Goal: Task Accomplishment & Management: Use online tool/utility

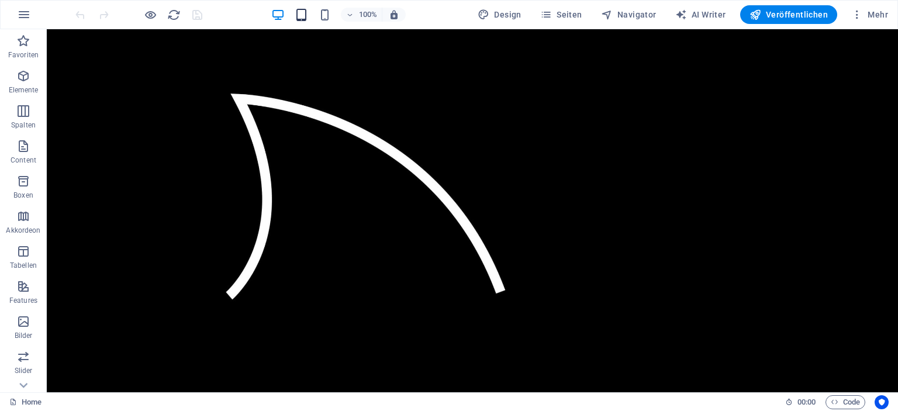
click at [311, 13] on div "100%" at bounding box center [338, 14] width 135 height 19
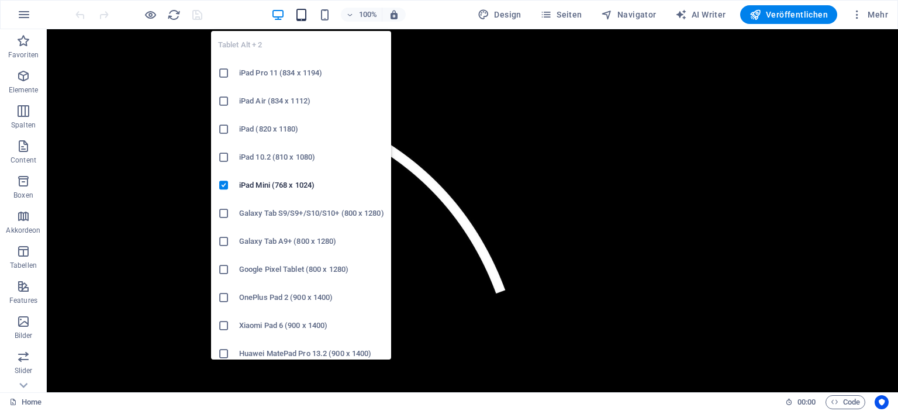
click at [307, 13] on icon "button" at bounding box center [301, 14] width 13 height 13
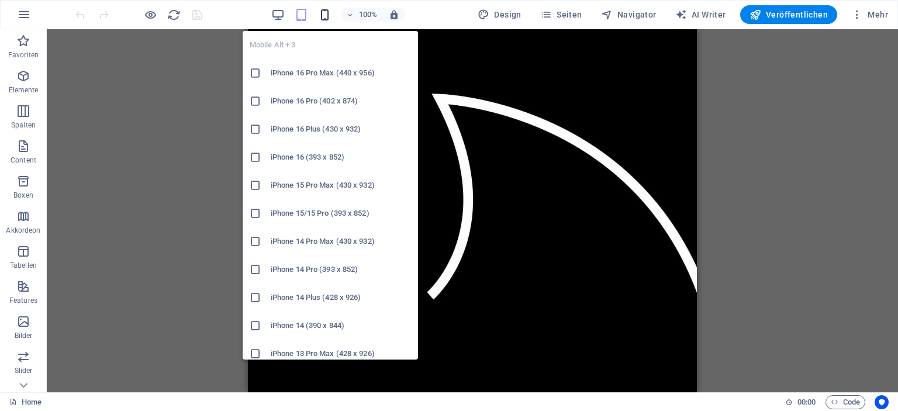
click at [331, 16] on icon "button" at bounding box center [324, 14] width 13 height 13
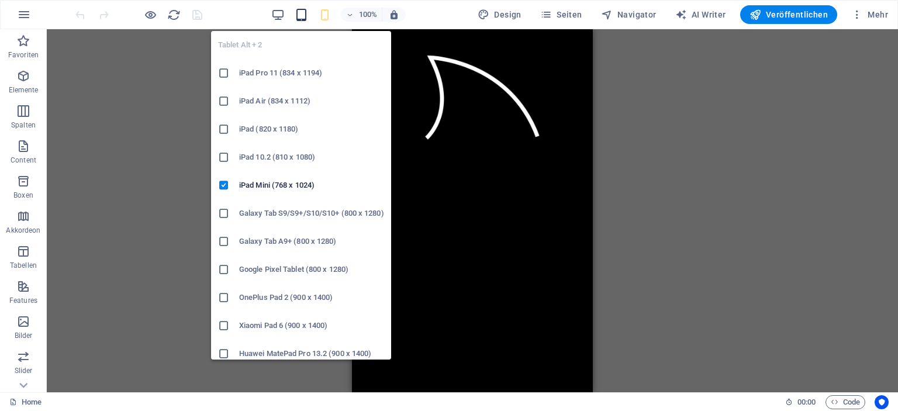
click at [304, 17] on icon "button" at bounding box center [301, 14] width 13 height 13
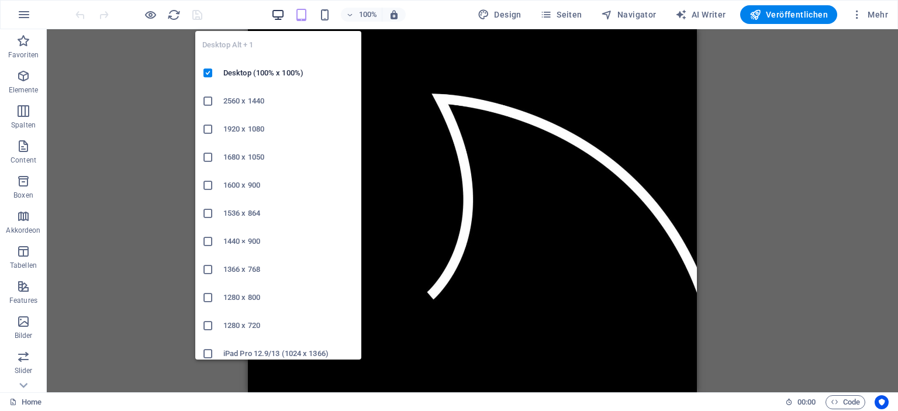
click at [285, 16] on icon "button" at bounding box center [277, 14] width 13 height 13
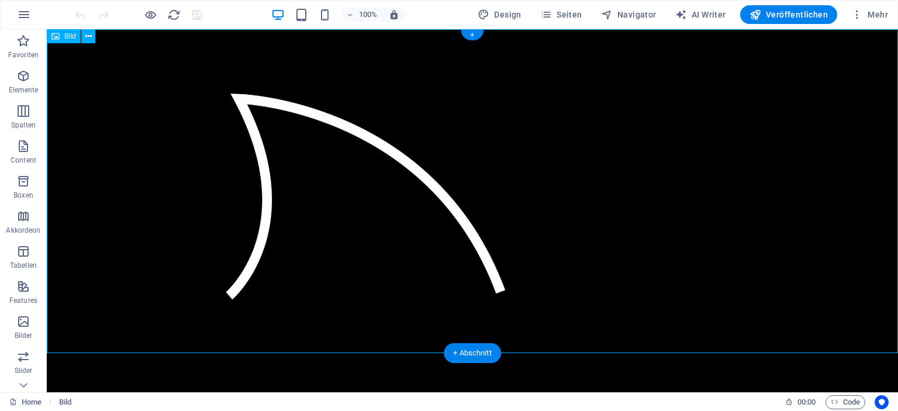
drag, startPoint x: 338, startPoint y: 211, endPoint x: 540, endPoint y: 220, distance: 201.3
click at [540, 220] on figure at bounding box center [472, 191] width 851 height 324
click at [25, 293] on icon "button" at bounding box center [23, 286] width 14 height 14
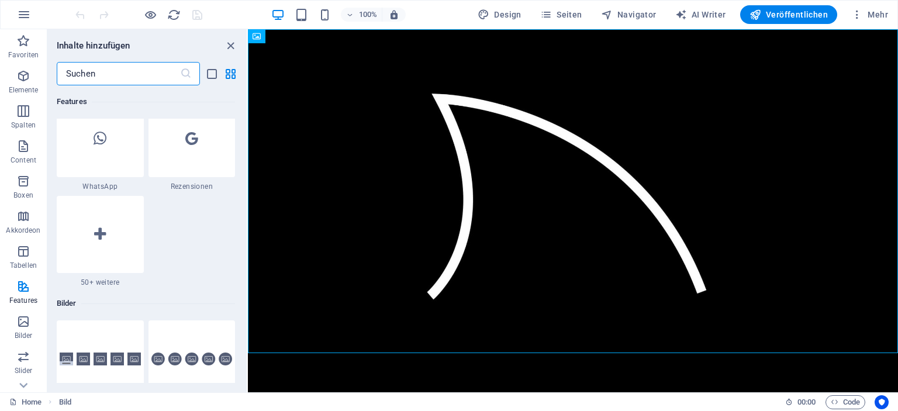
scroll to position [5785, 0]
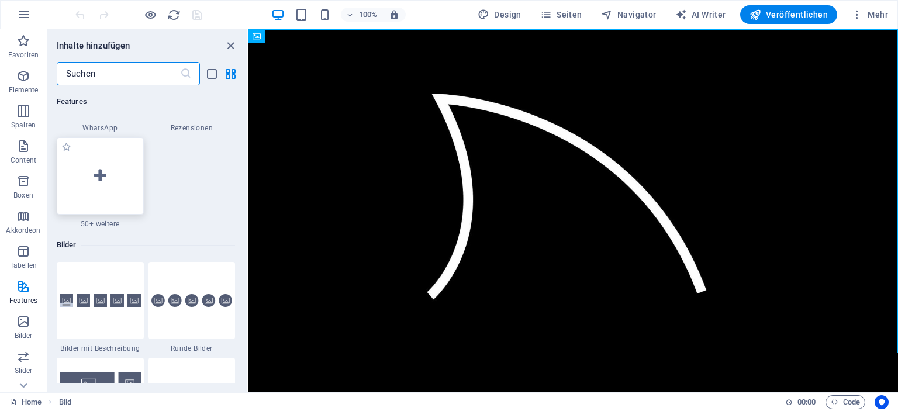
click at [99, 180] on icon at bounding box center [100, 175] width 12 height 15
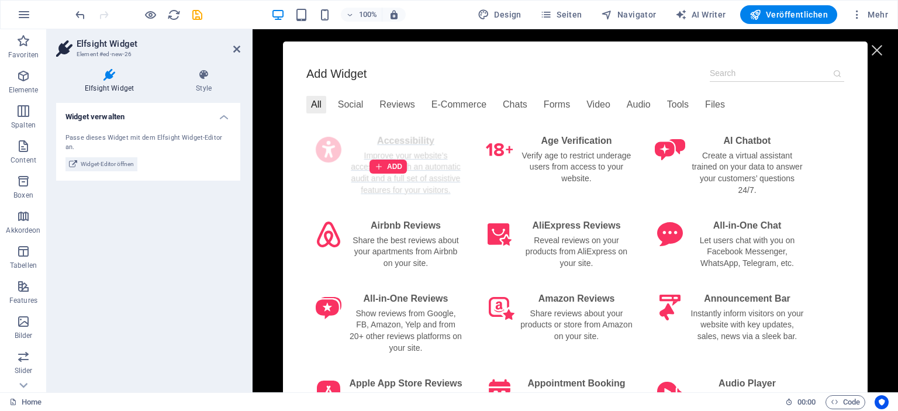
scroll to position [0, 0]
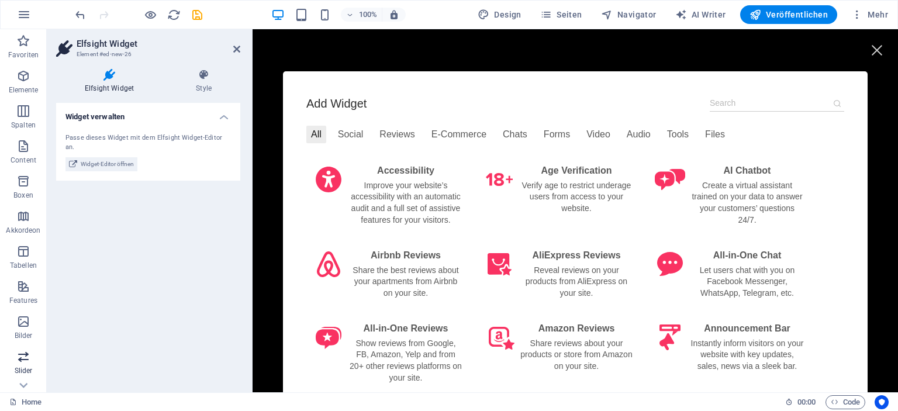
click at [21, 363] on icon "button" at bounding box center [23, 357] width 14 height 14
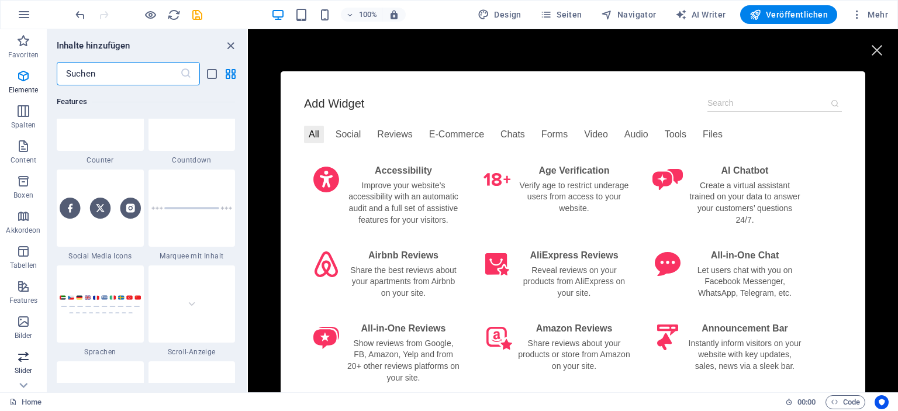
scroll to position [6627, 0]
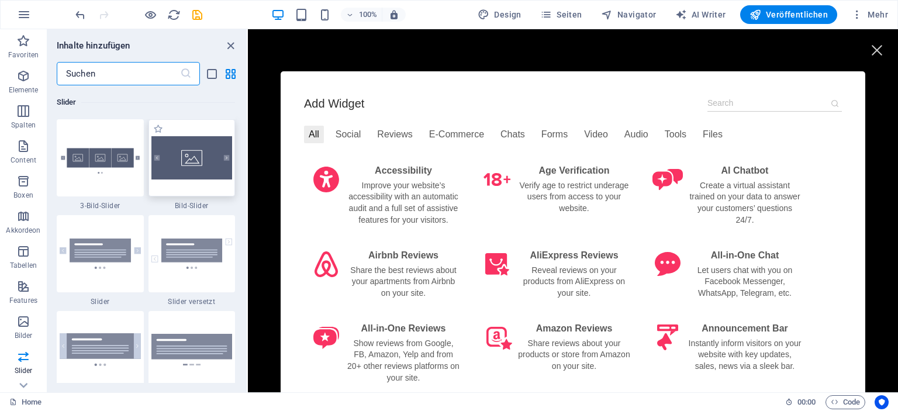
click at [204, 160] on img at bounding box center [191, 157] width 81 height 43
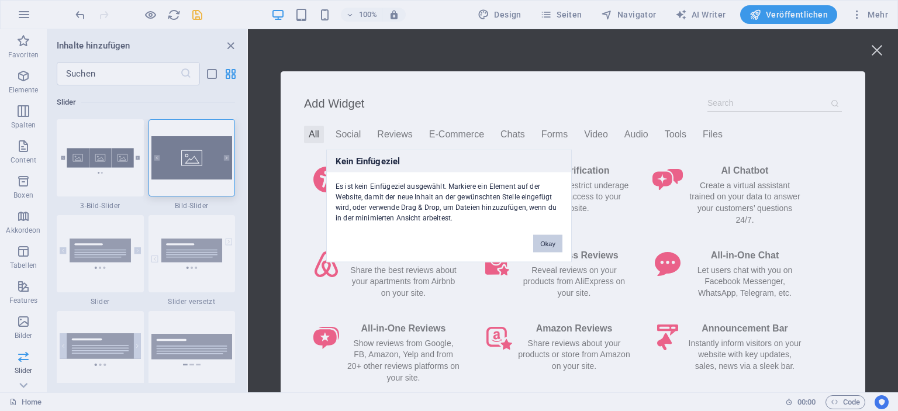
click at [547, 242] on button "Okay" at bounding box center [547, 243] width 29 height 18
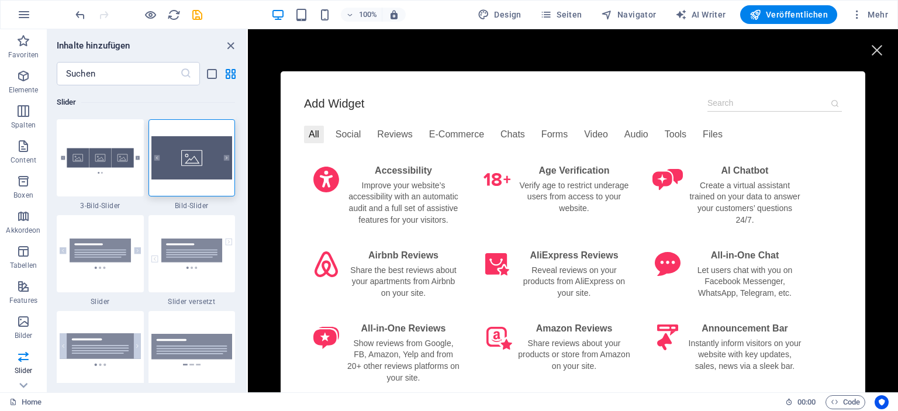
click at [877, 51] on div at bounding box center [876, 50] width 26 height 26
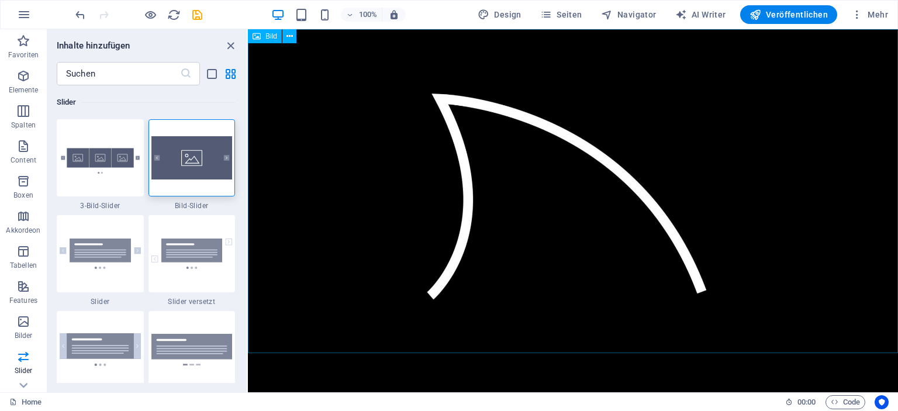
click at [265, 35] on span "Bild" at bounding box center [271, 36] width 12 height 7
click at [290, 35] on icon at bounding box center [289, 36] width 6 height 12
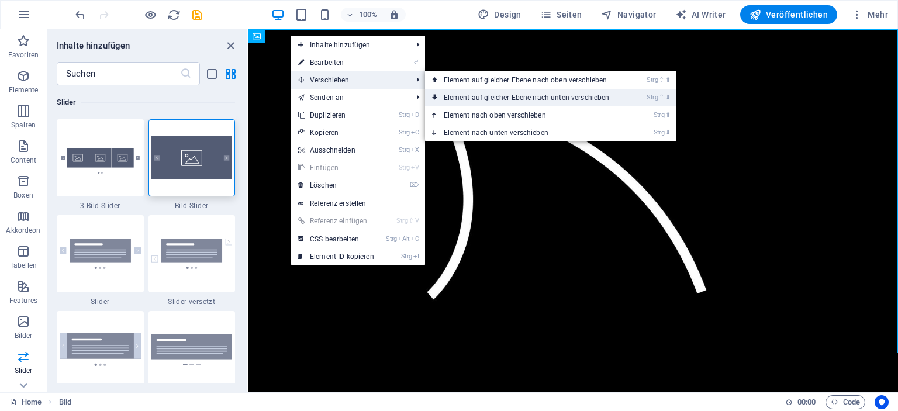
click at [492, 93] on link "Strg ⇧ ⬇ Element auf gleicher Ebene nach unten verschieben" at bounding box center [529, 98] width 208 height 18
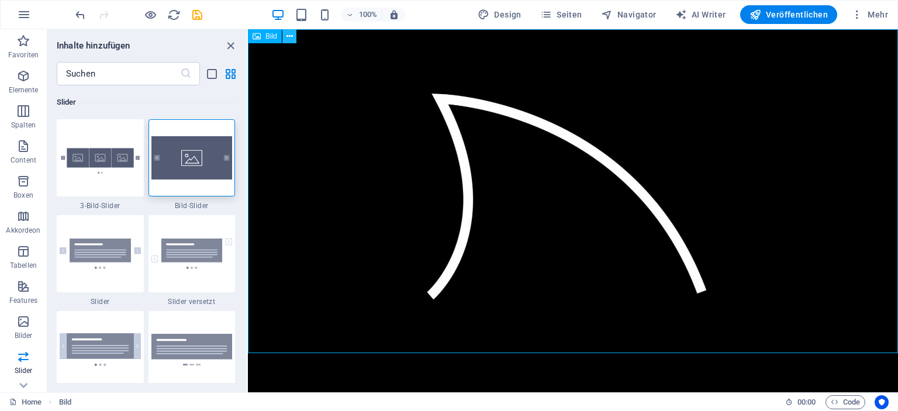
click at [292, 38] on icon at bounding box center [289, 36] width 6 height 12
click at [872, 16] on span "Mehr" at bounding box center [869, 15] width 37 height 12
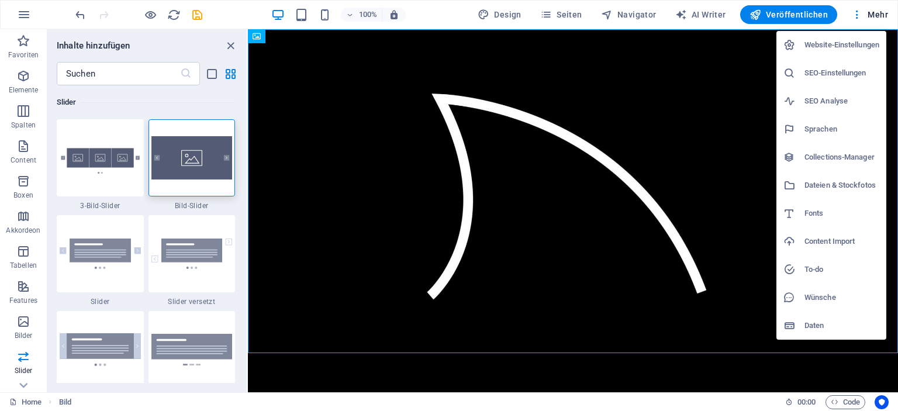
click at [823, 47] on h6 "Website-Einstellungen" at bounding box center [841, 45] width 75 height 14
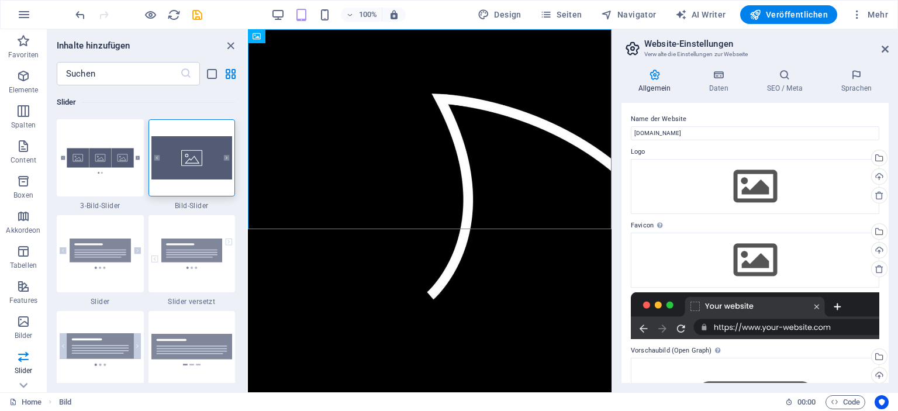
drag, startPoint x: 487, startPoint y: 151, endPoint x: 1024, endPoint y: 210, distance: 540.5
click at [611, 181] on html "Skip to main content Add Widget All Social Reviews E-Commerce Chats Forms Video…" at bounding box center [430, 191] width 364 height 324
click at [876, 161] on div "Wähle aus deinen Dateien, Stockfotos oder lade Dateien hoch" at bounding box center [878, 159] width 18 height 18
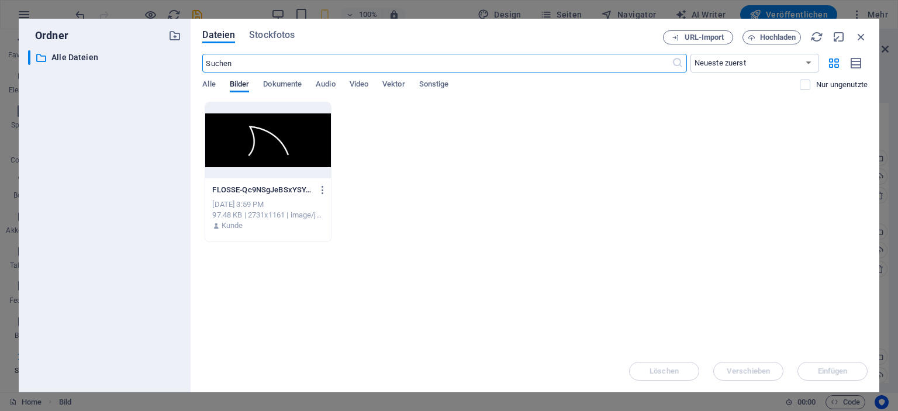
click at [276, 146] on div at bounding box center [267, 140] width 125 height 76
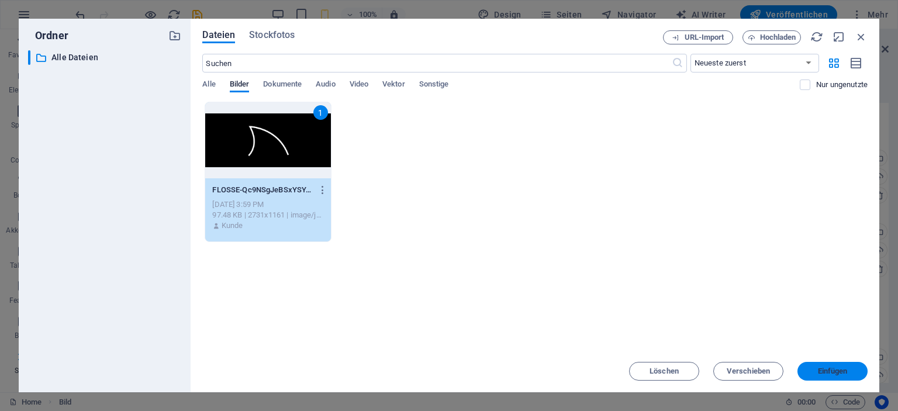
click at [835, 367] on button "Einfügen" at bounding box center [832, 371] width 70 height 19
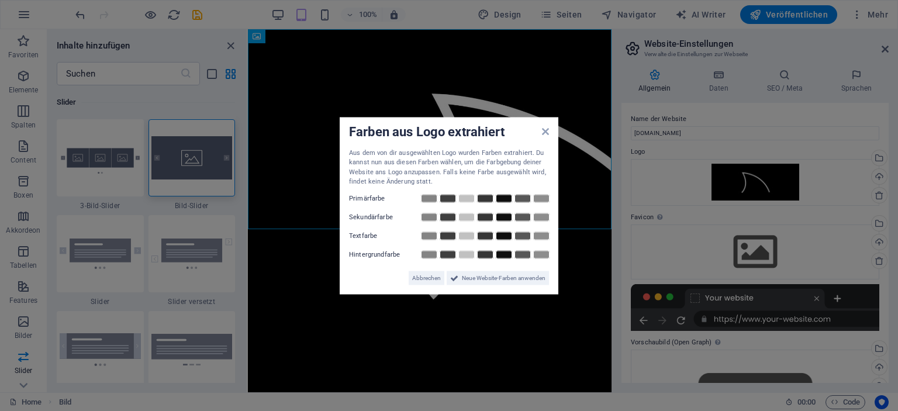
click at [514, 303] on aside "Farben aus Logo extrahiert Aus dem von dir ausgewählten Logo wurden Farben extr…" at bounding box center [449, 205] width 898 height 411
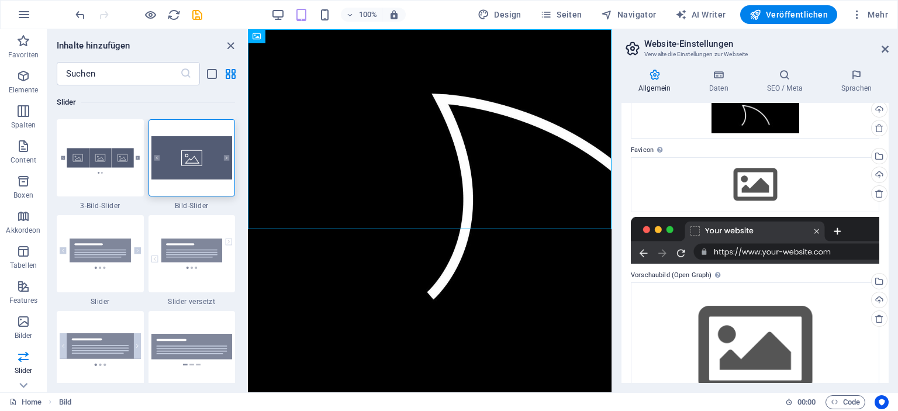
scroll to position [51, 0]
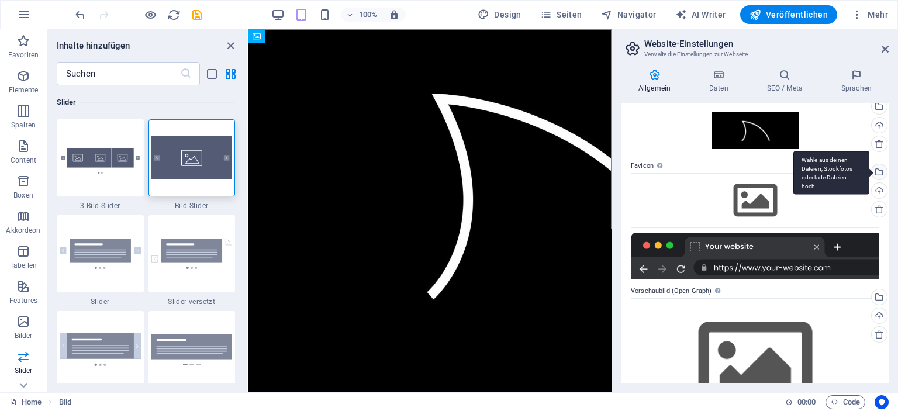
click at [877, 176] on div "Wähle aus deinen Dateien, Stockfotos oder lade Dateien hoch" at bounding box center [878, 173] width 18 height 18
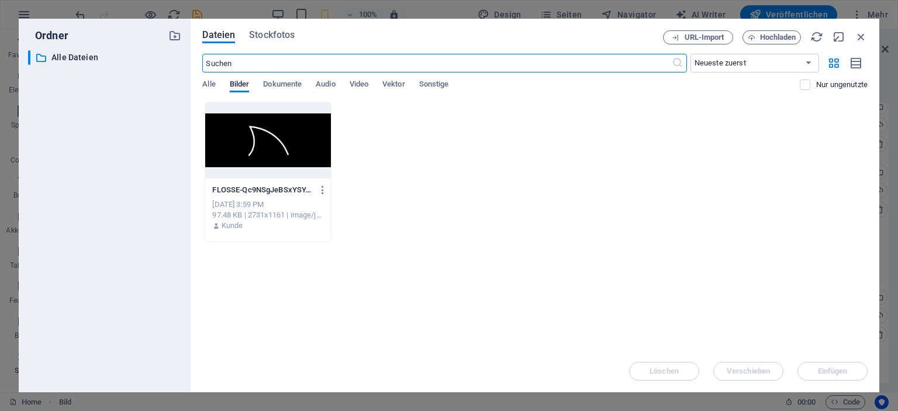
click at [268, 152] on div at bounding box center [267, 140] width 125 height 76
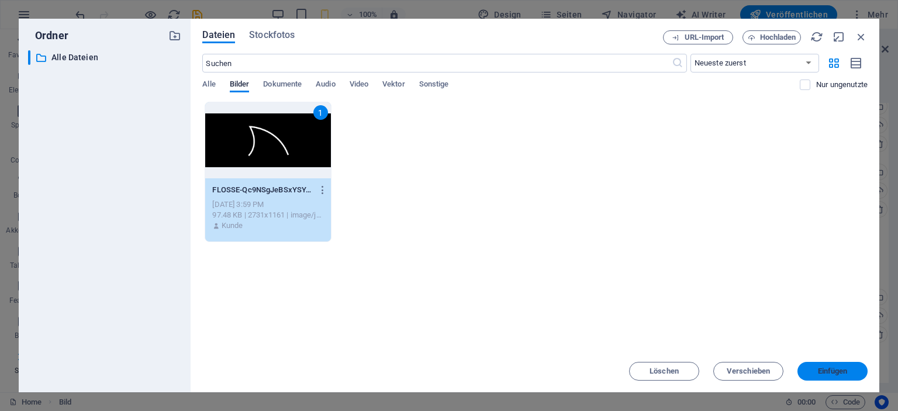
click at [827, 370] on span "Einfügen" at bounding box center [833, 371] width 30 height 7
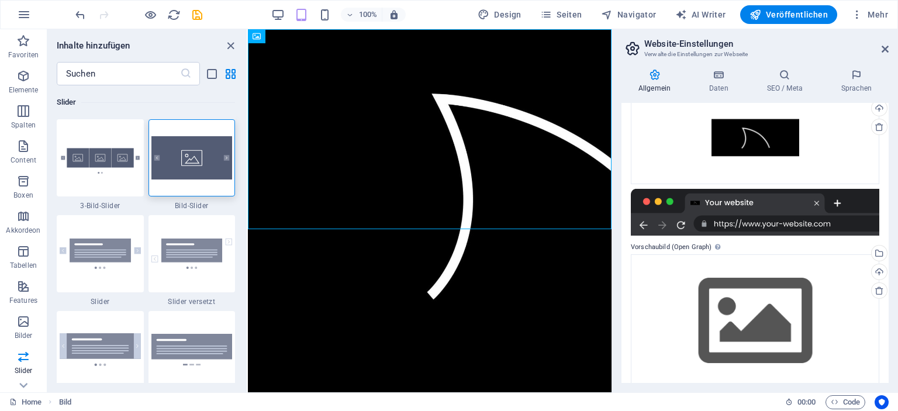
scroll to position [148, 0]
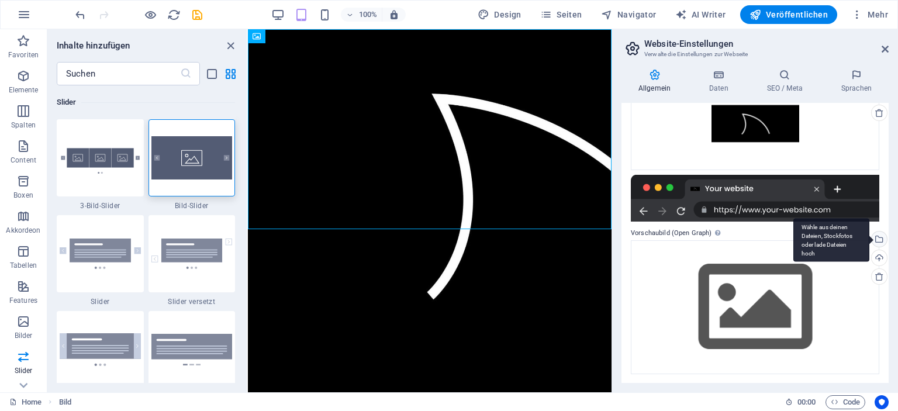
click at [877, 240] on div "Wähle aus deinen Dateien, Stockfotos oder lade Dateien hoch" at bounding box center [878, 241] width 18 height 18
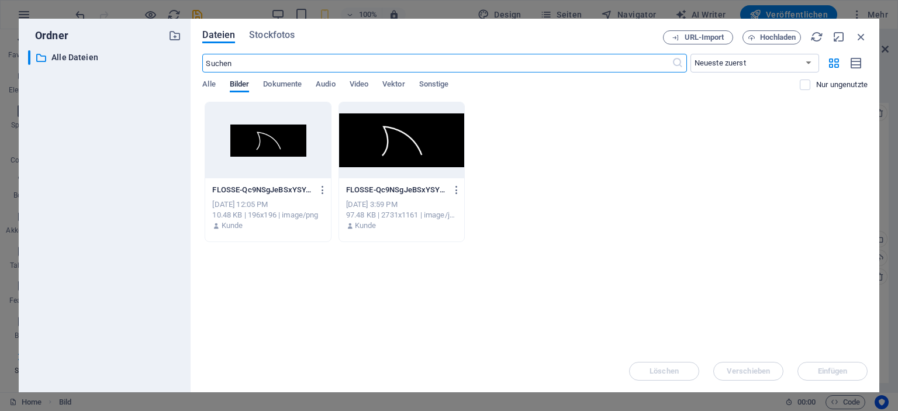
click at [385, 150] on div at bounding box center [401, 140] width 125 height 76
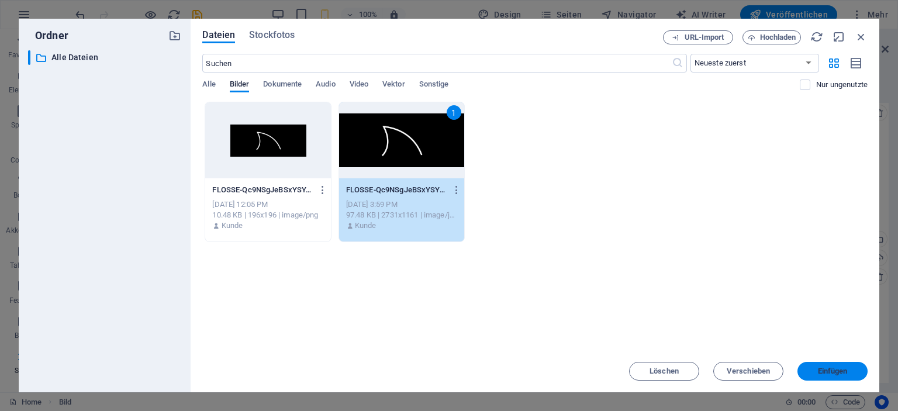
click at [821, 368] on span "Einfügen" at bounding box center [833, 371] width 30 height 7
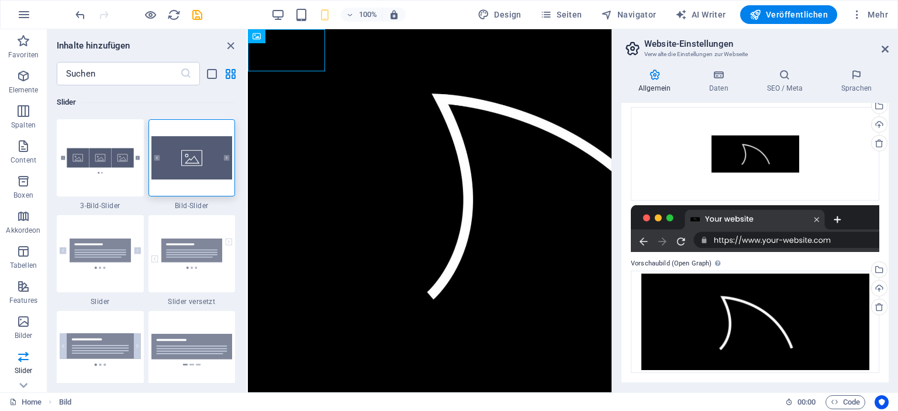
scroll to position [117, 0]
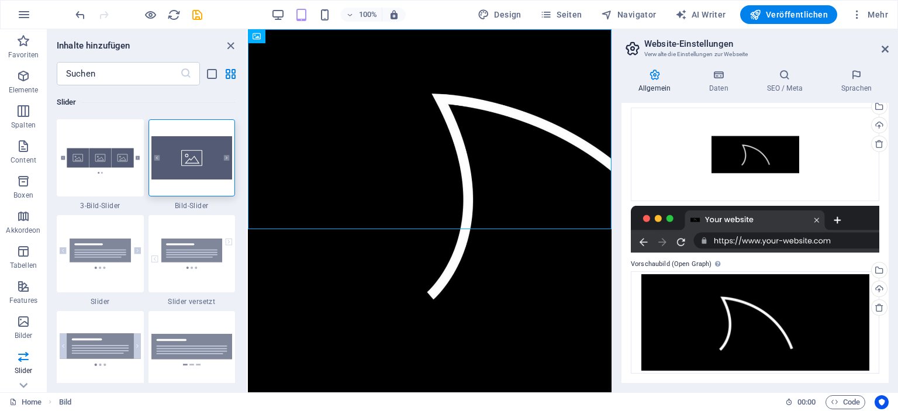
click at [627, 316] on div "Name der Website [DOMAIN_NAME] Logo Ziehe Dateien zum Hochladen hierher oder kl…" at bounding box center [754, 243] width 267 height 280
click at [725, 84] on h4 "Daten" at bounding box center [721, 81] width 58 height 25
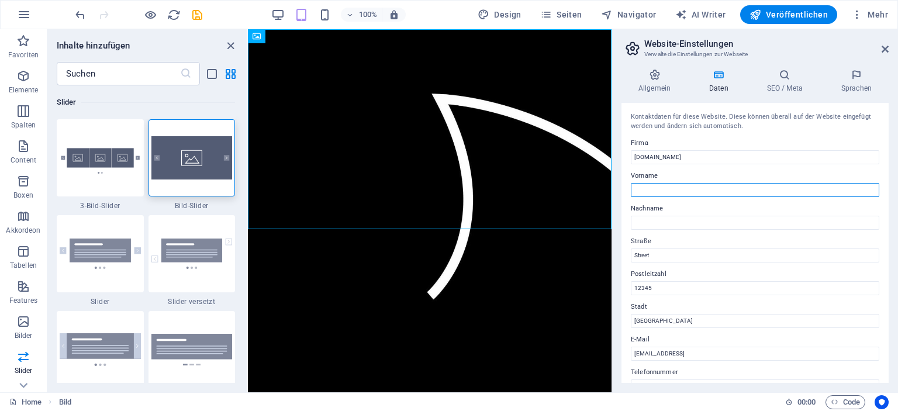
click at [672, 194] on input "Vorname" at bounding box center [755, 190] width 248 height 14
type input "[PERSON_NAME]"
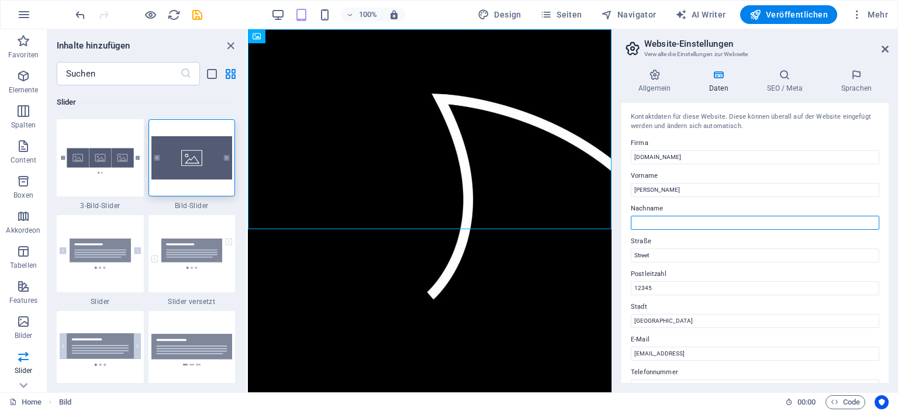
click at [670, 221] on input "Nachname" at bounding box center [755, 223] width 248 height 14
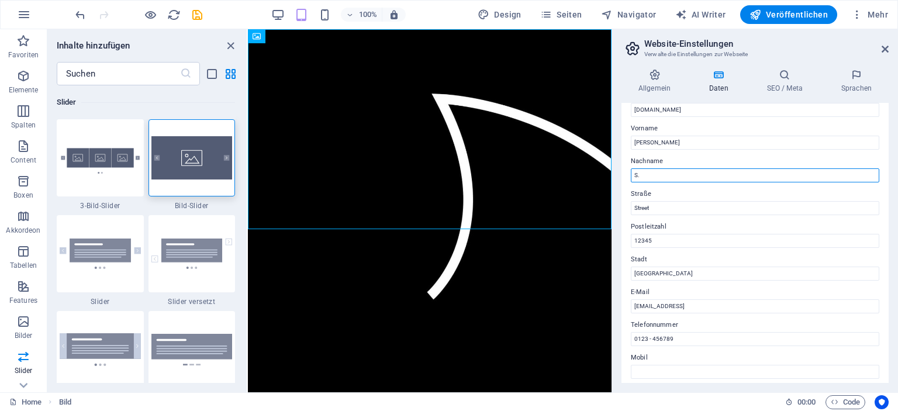
scroll to position [0, 0]
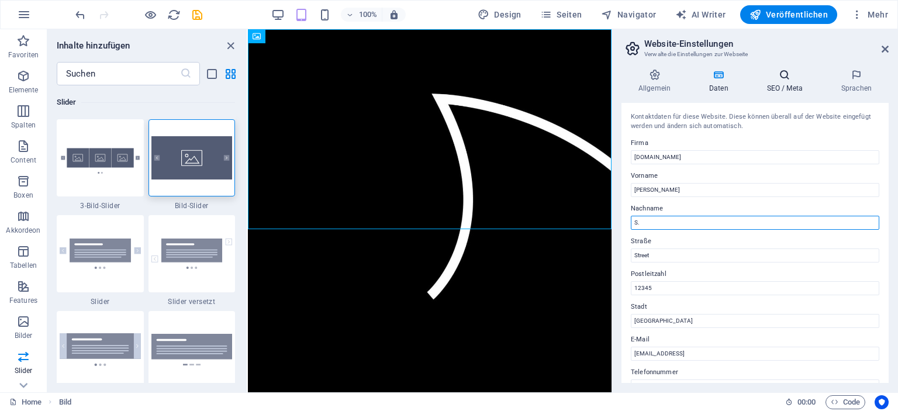
type input "S."
click at [790, 79] on icon at bounding box center [785, 75] width 70 height 12
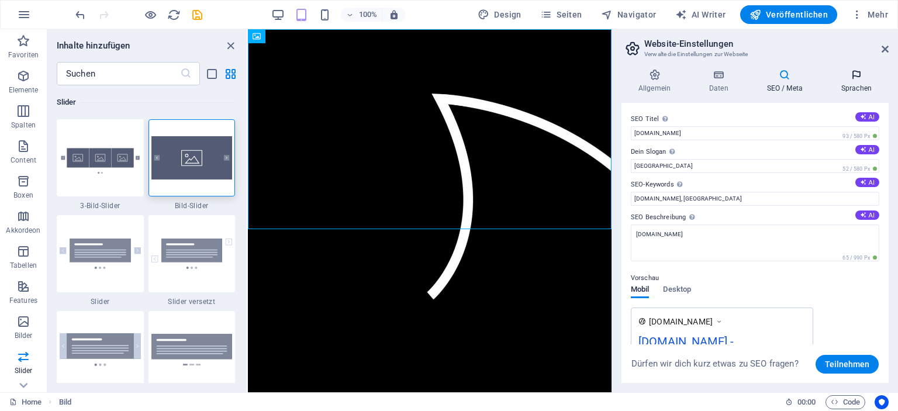
click at [872, 81] on h4 "Sprachen" at bounding box center [856, 81] width 64 height 25
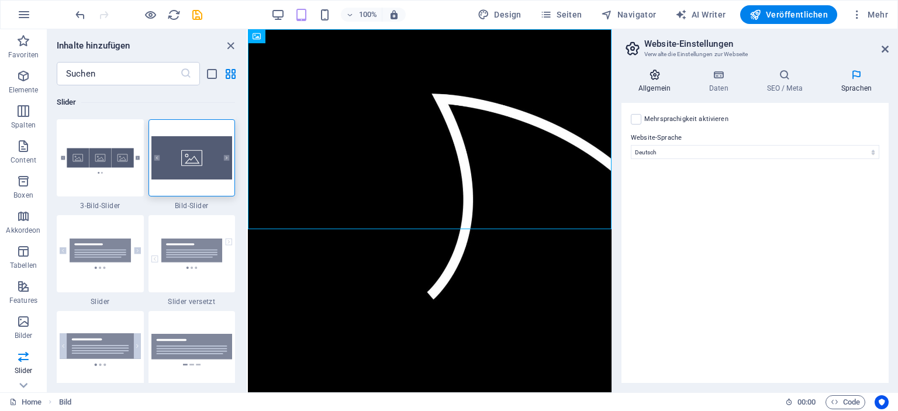
click at [655, 82] on h4 "Allgemein" at bounding box center [656, 81] width 71 height 25
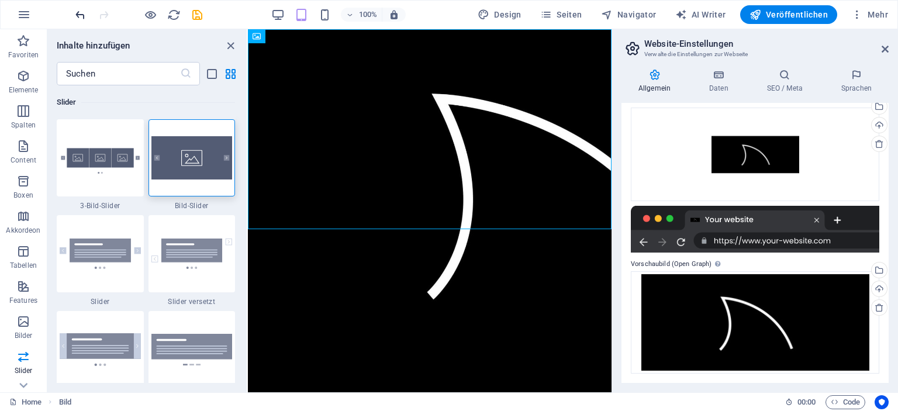
click at [82, 16] on icon "undo" at bounding box center [80, 14] width 13 height 13
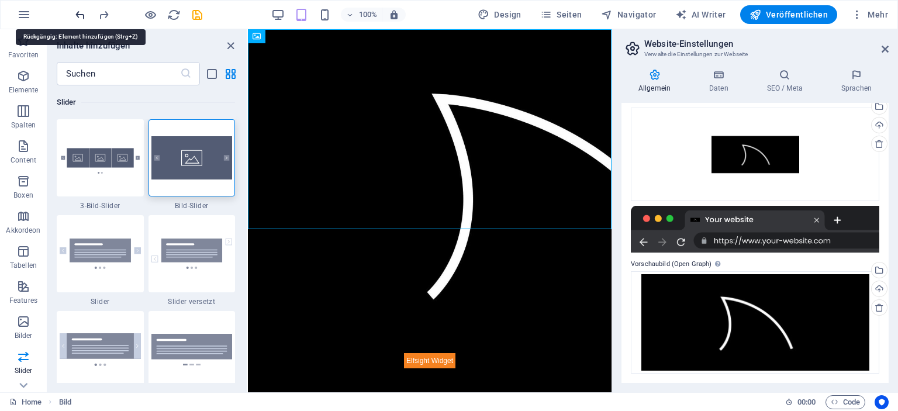
click at [82, 16] on icon "undo" at bounding box center [80, 14] width 13 height 13
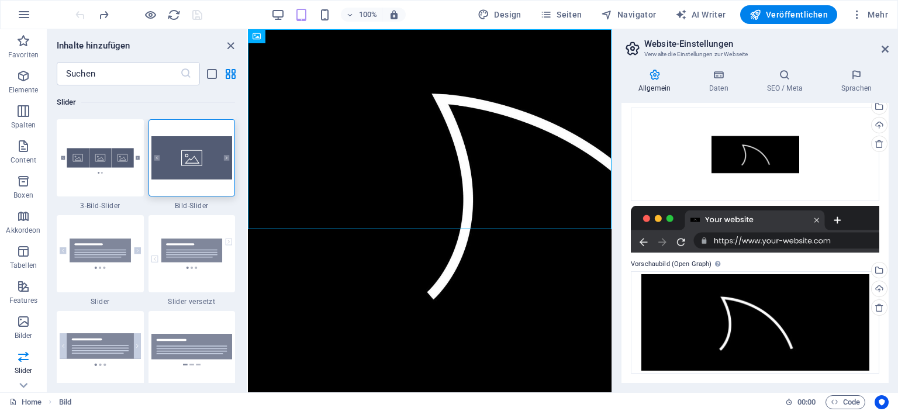
click at [82, 16] on div at bounding box center [138, 14] width 131 height 19
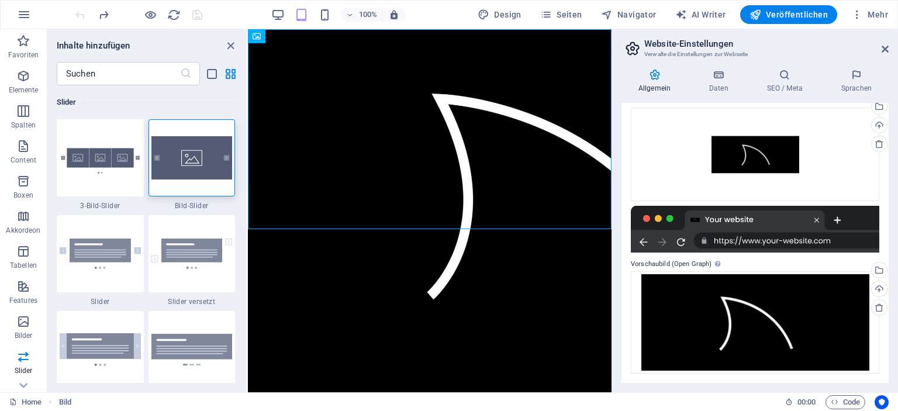
click at [82, 16] on div at bounding box center [138, 14] width 131 height 19
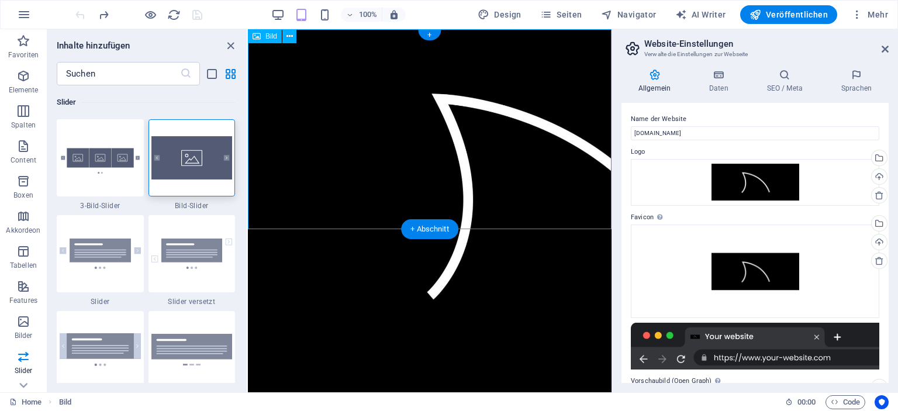
drag, startPoint x: 427, startPoint y: 137, endPoint x: 429, endPoint y: 200, distance: 62.6
click at [429, 200] on figure at bounding box center [430, 191] width 364 height 324
click at [425, 226] on div "+ Abschnitt" at bounding box center [429, 229] width 57 height 20
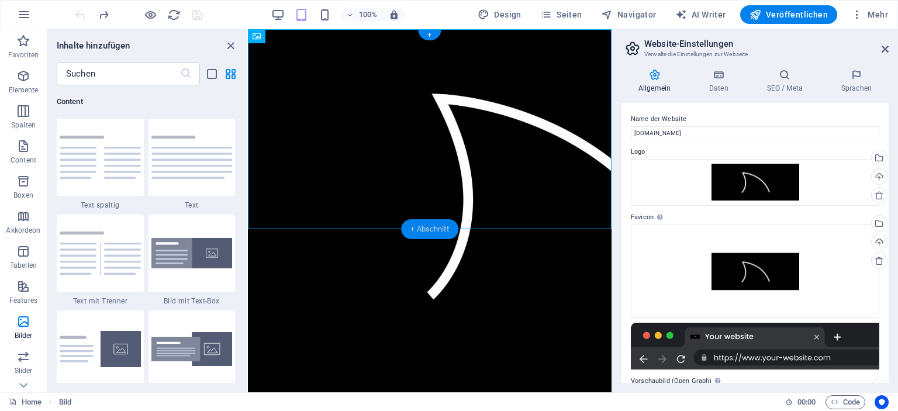
scroll to position [2046, 0]
drag, startPoint x: 406, startPoint y: 137, endPoint x: 407, endPoint y: 208, distance: 71.3
click at [406, 199] on figure at bounding box center [430, 191] width 364 height 324
click at [407, 278] on html "Skip to main content Add Widget All Social Reviews E-Commerce Chats Forms Video…" at bounding box center [430, 191] width 364 height 324
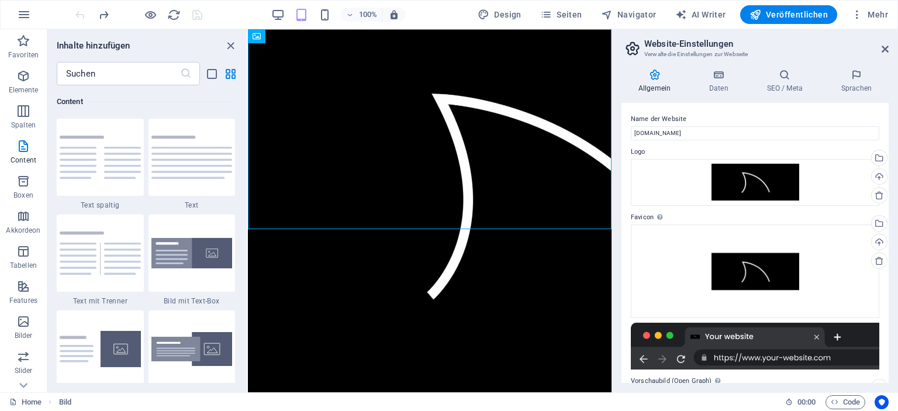
click at [407, 278] on html "Skip to main content Add Widget All Social Reviews E-Commerce Chats Forms Video…" at bounding box center [430, 191] width 364 height 324
drag, startPoint x: 429, startPoint y: 138, endPoint x: 430, endPoint y: 174, distance: 35.7
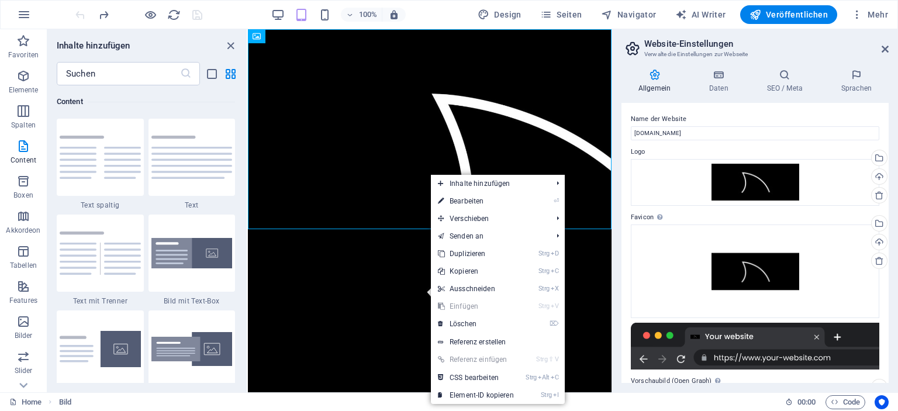
click at [330, 247] on html "Skip to main content Add Widget All Social Reviews E-Commerce Chats Forms Video…" at bounding box center [430, 191] width 364 height 324
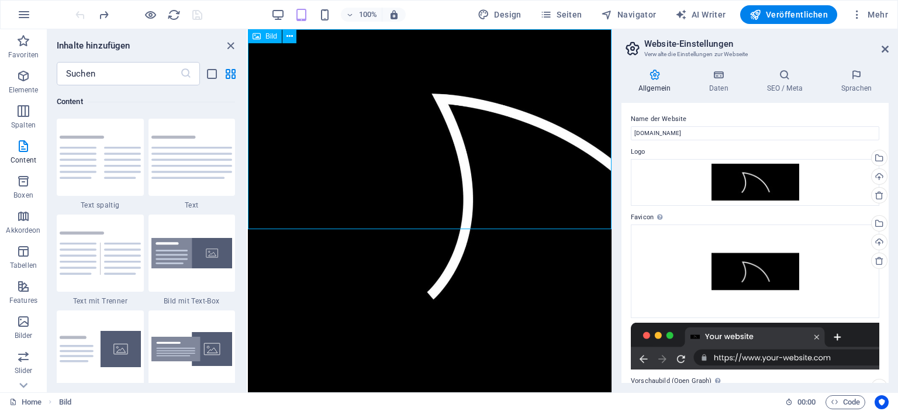
click at [267, 37] on span "Bild" at bounding box center [271, 36] width 12 height 7
drag, startPoint x: 474, startPoint y: 207, endPoint x: 521, endPoint y: 220, distance: 49.8
click at [521, 220] on figure at bounding box center [430, 191] width 364 height 324
click at [540, 230] on html "Skip to main content Add Widget All Social Reviews E-Commerce Chats Forms Video…" at bounding box center [430, 191] width 364 height 324
drag, startPoint x: 573, startPoint y: 205, endPoint x: 471, endPoint y: 186, distance: 103.5
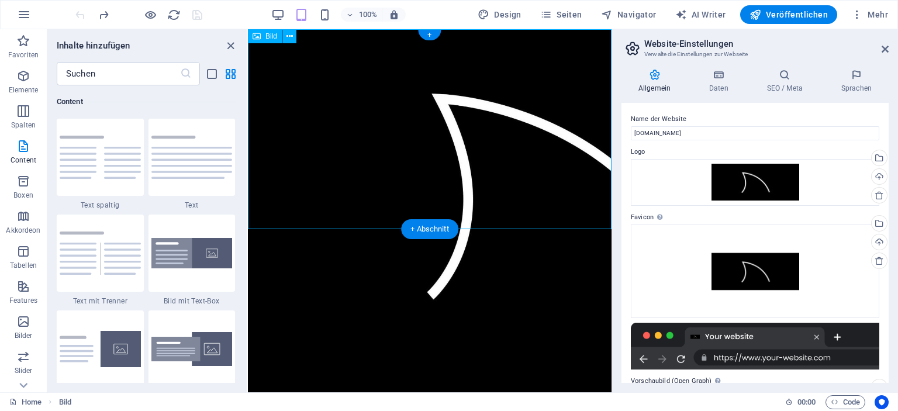
click at [471, 186] on figure at bounding box center [430, 191] width 364 height 324
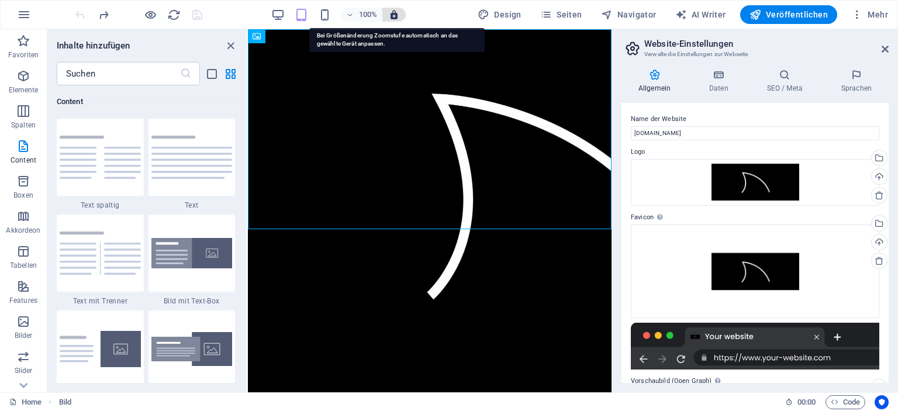
click at [393, 16] on icon "button" at bounding box center [394, 14] width 11 height 11
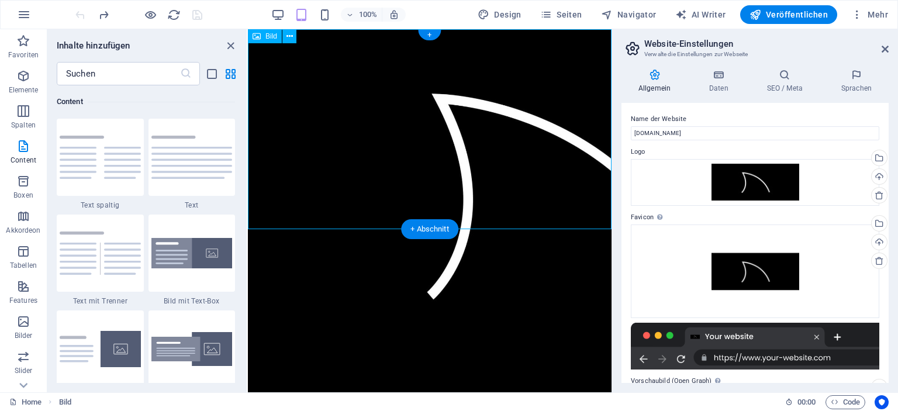
click at [375, 209] on figure at bounding box center [430, 191] width 364 height 324
click at [299, 232] on html "Skip to main content Add Widget All Social Reviews E-Commerce Chats Forms Video…" at bounding box center [430, 191] width 364 height 324
drag, startPoint x: 309, startPoint y: 226, endPoint x: 309, endPoint y: 239, distance: 12.3
click at [309, 246] on html "Skip to main content Add Widget All Social Reviews E-Commerce Chats Forms Video…" at bounding box center [430, 191] width 364 height 324
click at [361, 176] on figure at bounding box center [430, 191] width 364 height 324
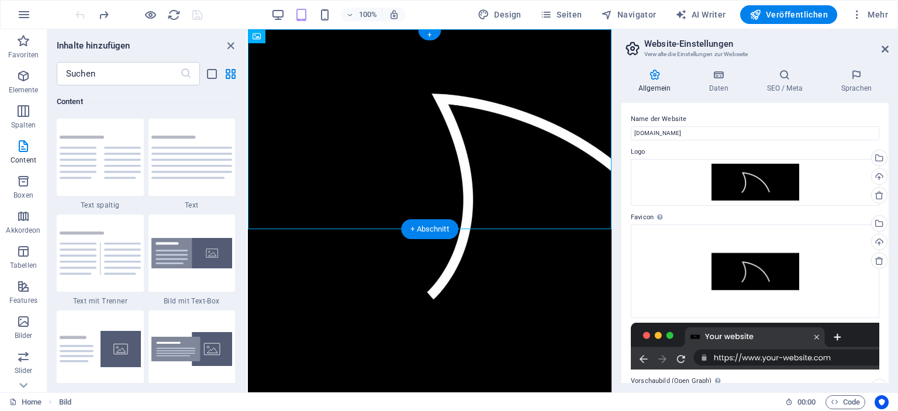
click at [361, 176] on figure at bounding box center [430, 191] width 364 height 324
select select "px"
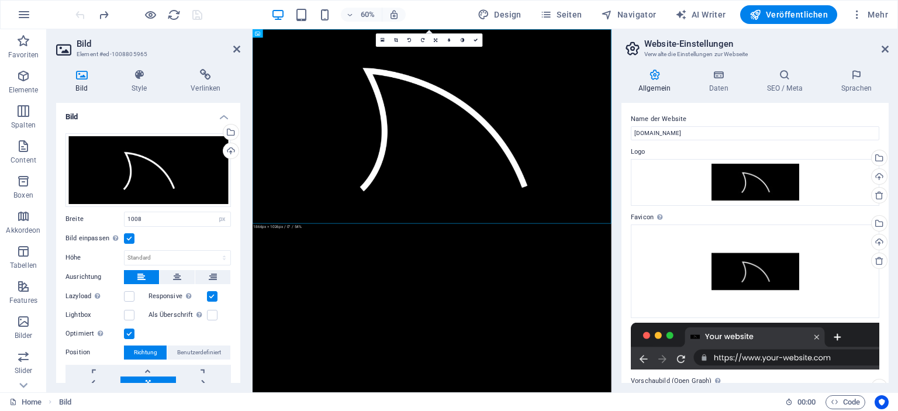
click at [488, 353] on html "Skip to main content Add Widget All Social Reviews E-Commerce Chats Forms Video…" at bounding box center [552, 191] width 598 height 324
drag, startPoint x: 542, startPoint y: 352, endPoint x: 745, endPoint y: 374, distance: 204.6
click at [672, 353] on html "Skip to main content Add Widget All Social Reviews E-Commerce Chats Forms Video…" at bounding box center [552, 191] width 598 height 324
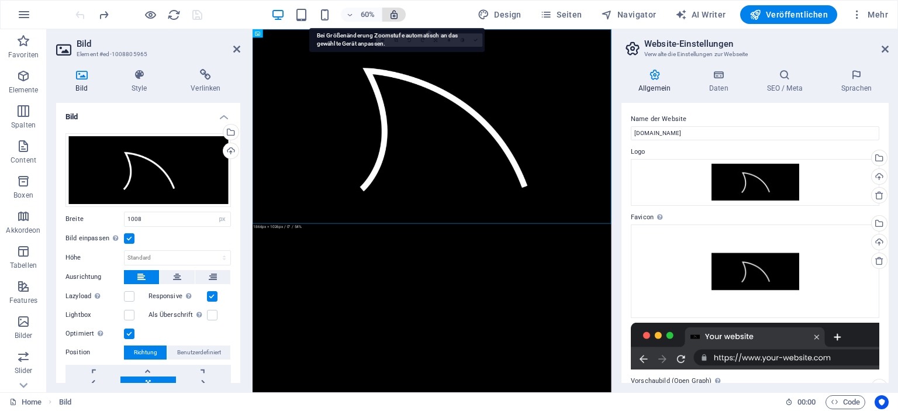
click at [394, 17] on icon "button" at bounding box center [394, 14] width 11 height 11
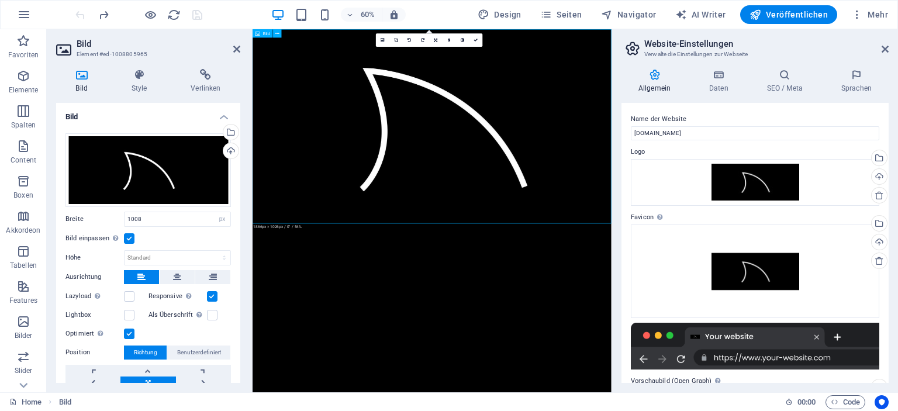
click at [504, 198] on figure at bounding box center [552, 191] width 598 height 324
click at [519, 353] on html "Skip to main content Add Widget All Social Reviews E-Commerce Chats Forms Video…" at bounding box center [552, 191] width 598 height 324
click at [488, 282] on figure at bounding box center [552, 191] width 598 height 324
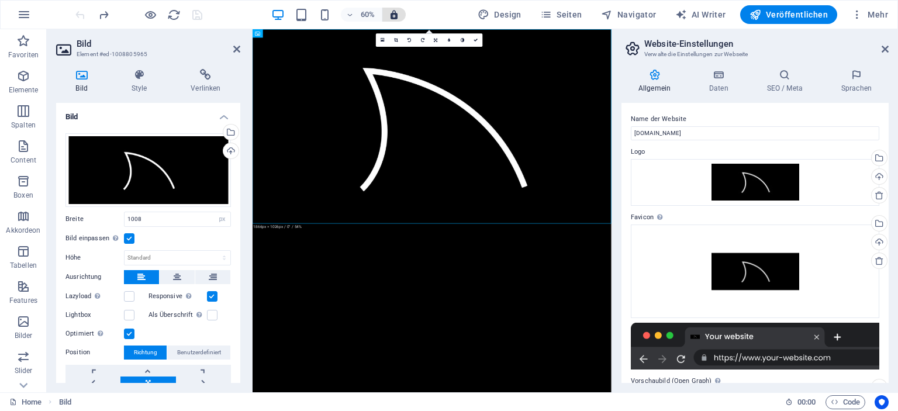
click at [396, 10] on icon "button" at bounding box center [394, 14] width 11 height 11
drag, startPoint x: 548, startPoint y: 201, endPoint x: 553, endPoint y: 387, distance: 186.0
click at [553, 353] on html "Skip to main content Add Widget All Social Reviews E-Commerce Chats Forms Video…" at bounding box center [552, 191] width 598 height 324
drag, startPoint x: 530, startPoint y: 245, endPoint x: 537, endPoint y: 403, distance: 158.6
click at [537, 353] on html "Skip to main content Add Widget All Social Reviews E-Commerce Chats Forms Video…" at bounding box center [552, 191] width 598 height 324
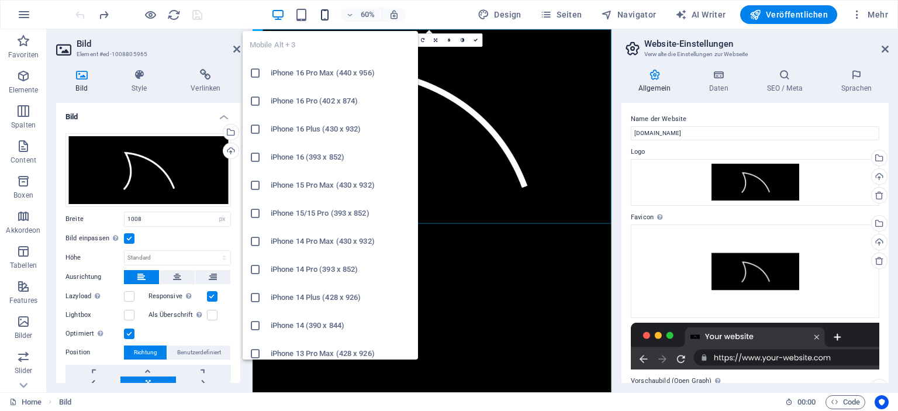
click at [330, 16] on icon "button" at bounding box center [324, 14] width 13 height 13
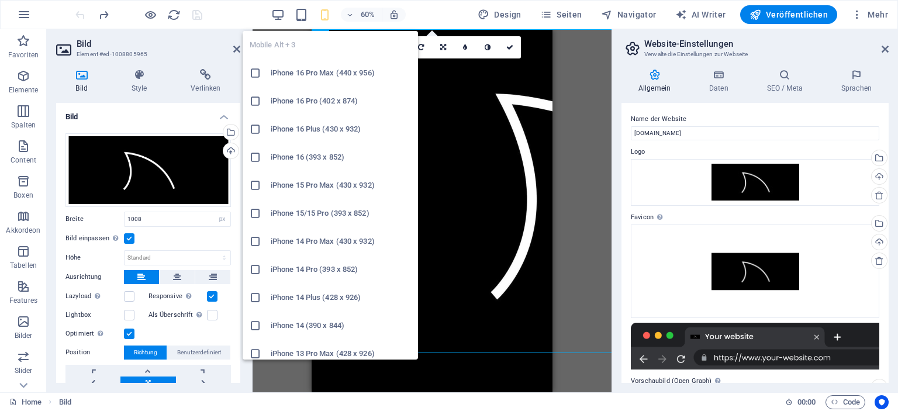
select select "DISABLED_OPTION_VALUE"
type input "450"
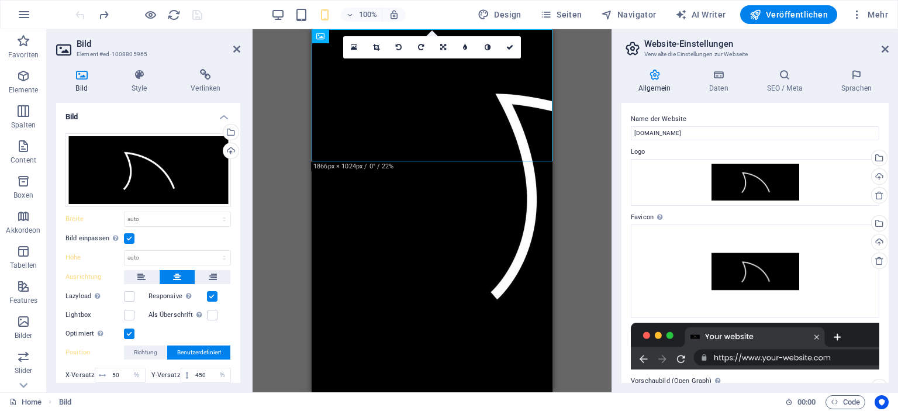
drag, startPoint x: 464, startPoint y: 95, endPoint x: 459, endPoint y: 198, distance: 103.0
click at [460, 198] on html "Skip to main content Add Widget All Social Reviews E-Commerce Chats Forms Video…" at bounding box center [432, 191] width 241 height 324
click at [434, 201] on html "Skip to main content Add Widget All Social Reviews E-Commerce Chats Forms Video…" at bounding box center [432, 191] width 241 height 324
click at [434, 199] on html "Skip to main content Add Widget All Social Reviews E-Commerce Chats Forms Video…" at bounding box center [432, 191] width 241 height 324
click at [434, 198] on html "Skip to main content Add Widget All Social Reviews E-Commerce Chats Forms Video…" at bounding box center [432, 191] width 241 height 324
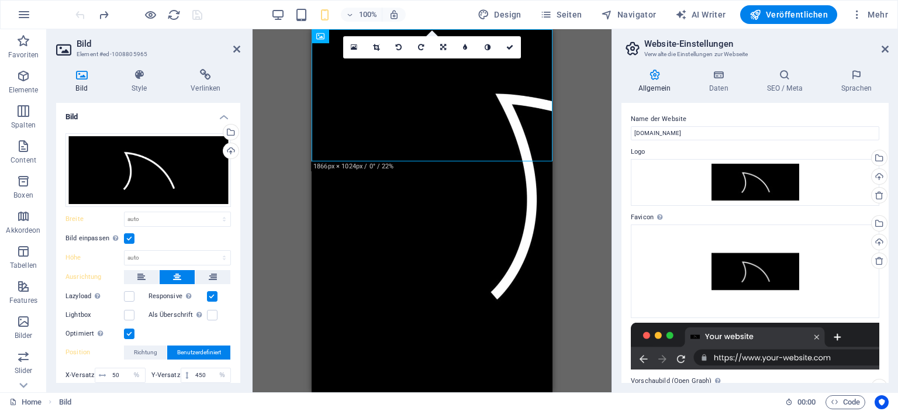
click at [434, 198] on html "Skip to main content Add Widget All Social Reviews E-Commerce Chats Forms Video…" at bounding box center [432, 191] width 241 height 324
drag, startPoint x: 431, startPoint y: 161, endPoint x: 431, endPoint y: 179, distance: 18.7
click at [431, 179] on html "Skip to main content Add Widget All Social Reviews E-Commerce Chats Forms Video…" at bounding box center [432, 191] width 241 height 324
click at [430, 157] on figure at bounding box center [432, 191] width 241 height 324
drag, startPoint x: 431, startPoint y: 161, endPoint x: 429, endPoint y: 191, distance: 30.5
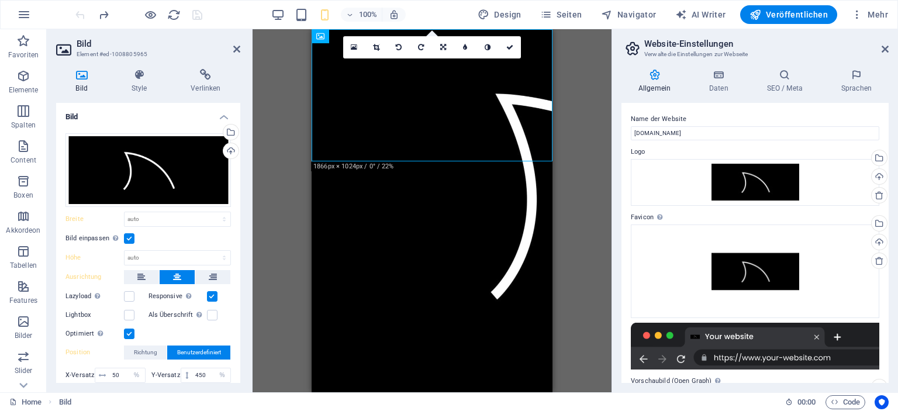
click at [429, 191] on html "Skip to main content Add Widget All Social Reviews E-Commerce Chats Forms Video…" at bounding box center [432, 191] width 241 height 324
drag, startPoint x: 435, startPoint y: 116, endPoint x: 421, endPoint y: 137, distance: 25.3
click at [430, 155] on figure at bounding box center [432, 191] width 241 height 324
click at [564, 20] on span "Seiten" at bounding box center [561, 15] width 42 height 12
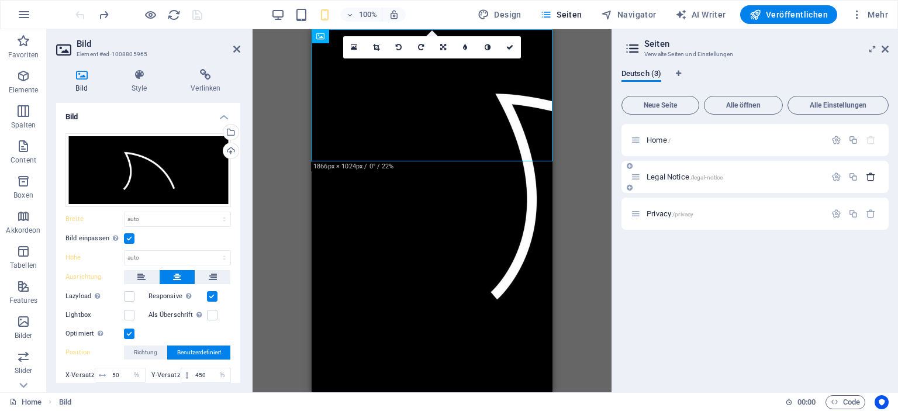
click at [870, 177] on icon "button" at bounding box center [871, 177] width 10 height 10
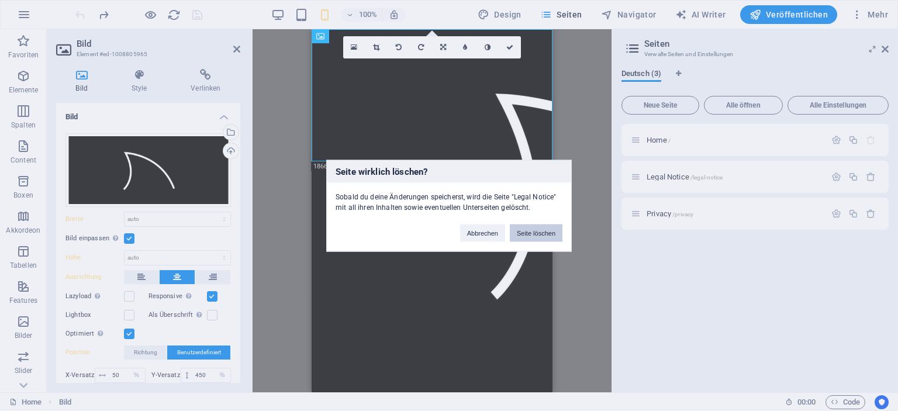
click at [531, 232] on button "Seite löschen" at bounding box center [536, 233] width 53 height 18
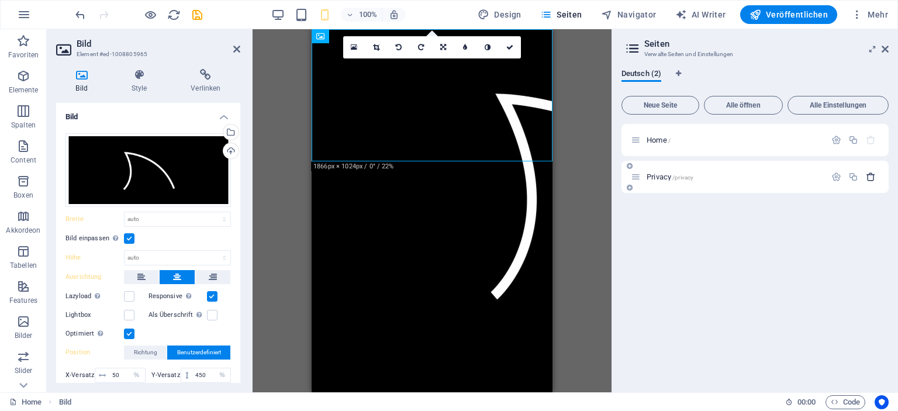
click at [871, 175] on icon "button" at bounding box center [871, 177] width 10 height 10
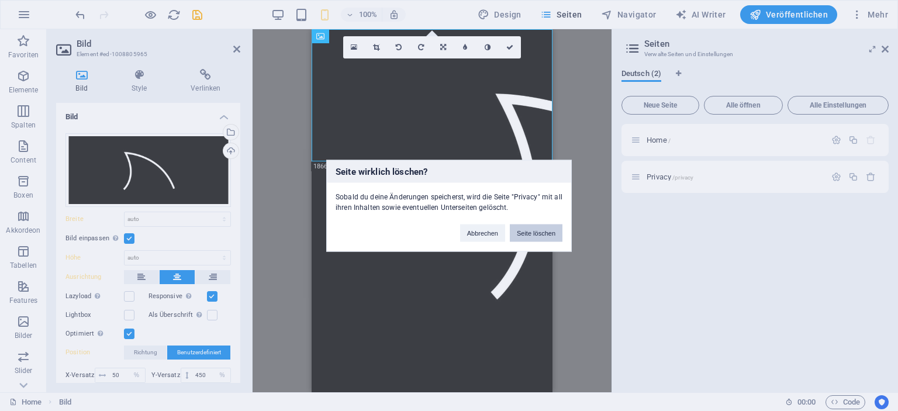
click at [530, 231] on button "Seite löschen" at bounding box center [536, 233] width 53 height 18
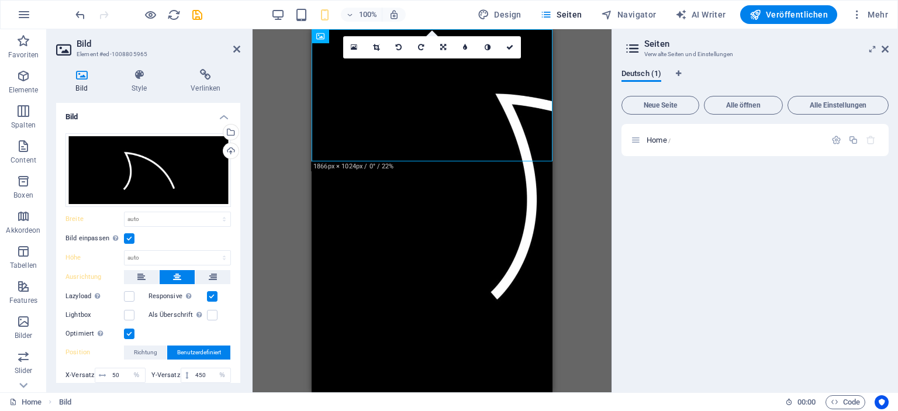
click at [749, 223] on div "Home /" at bounding box center [754, 253] width 267 height 259
click at [478, 211] on html "Skip to main content Add Widget All Social Reviews E-Commerce Chats Forms Video…" at bounding box center [432, 191] width 241 height 324
drag, startPoint x: 427, startPoint y: 107, endPoint x: 430, endPoint y: 151, distance: 44.5
click at [430, 151] on figure at bounding box center [432, 191] width 241 height 324
click at [444, 47] on icon at bounding box center [443, 47] width 6 height 7
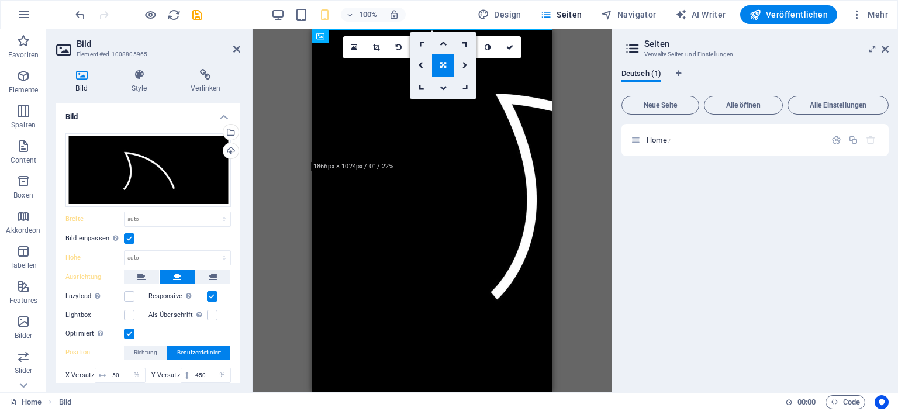
click at [440, 84] on icon at bounding box center [443, 87] width 7 height 7
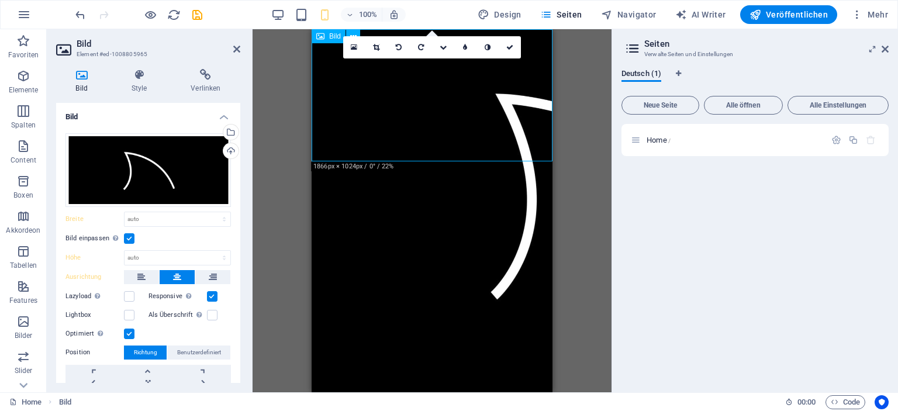
click at [437, 101] on figure at bounding box center [432, 191] width 241 height 324
drag, startPoint x: 429, startPoint y: 94, endPoint x: 435, endPoint y: 116, distance: 23.5
click at [435, 116] on figure at bounding box center [432, 191] width 241 height 324
click at [198, 357] on span "Benutzerdefiniert" at bounding box center [199, 352] width 44 height 14
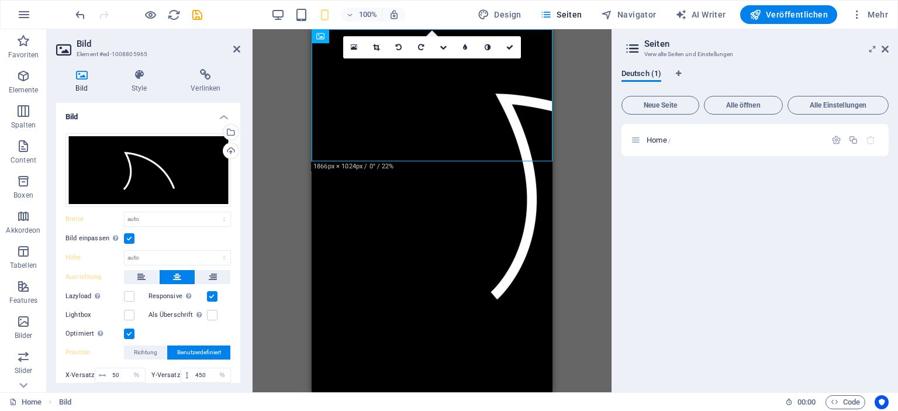
drag, startPoint x: 437, startPoint y: 156, endPoint x: 438, endPoint y: 176, distance: 20.5
click at [438, 176] on html "Skip to main content Add Widget All Social Reviews E-Commerce Chats Forms Video…" at bounding box center [432, 191] width 241 height 324
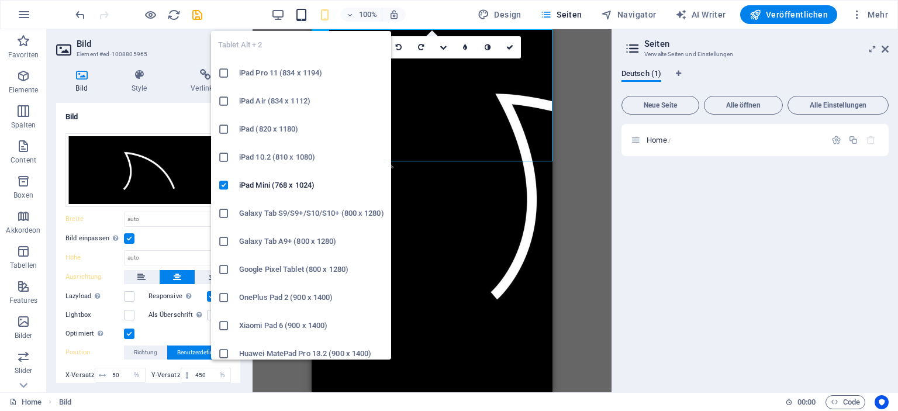
click at [306, 16] on icon "button" at bounding box center [301, 14] width 13 height 13
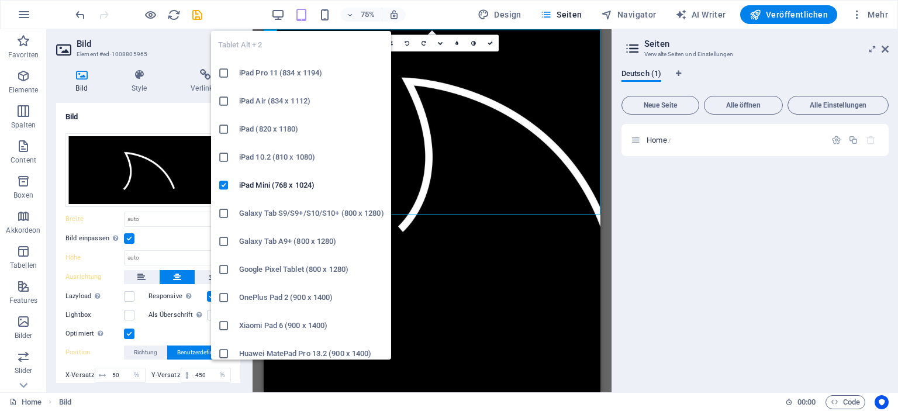
type input "1008"
select select "px"
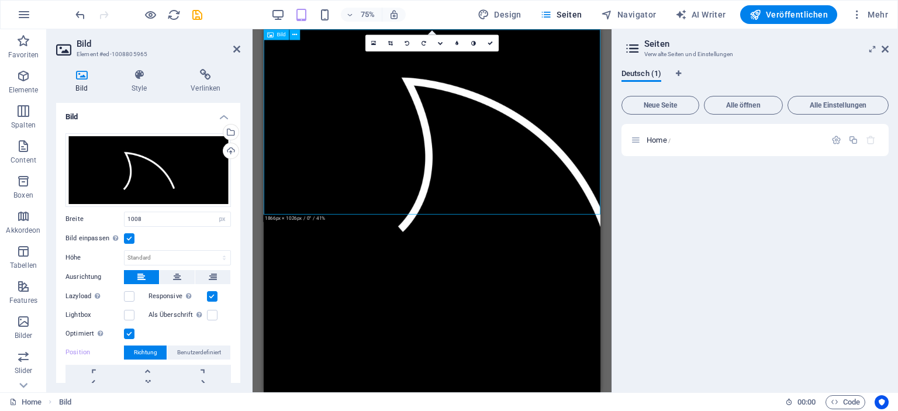
click at [527, 250] on figure at bounding box center [488, 191] width 449 height 324
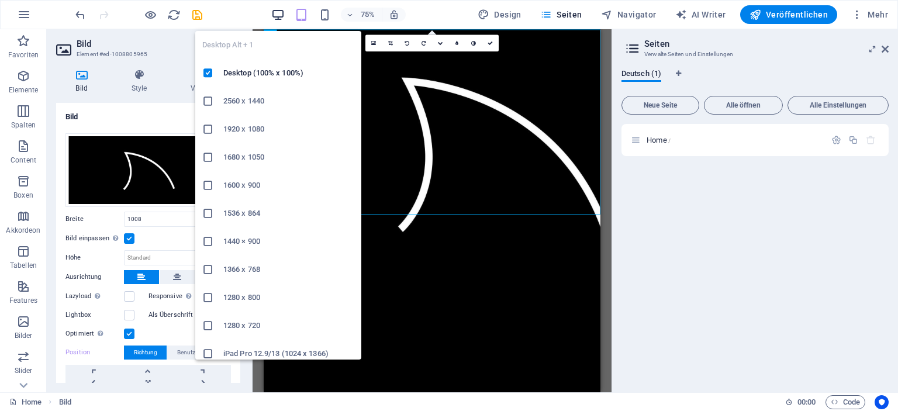
click at [279, 14] on icon "button" at bounding box center [277, 14] width 13 height 13
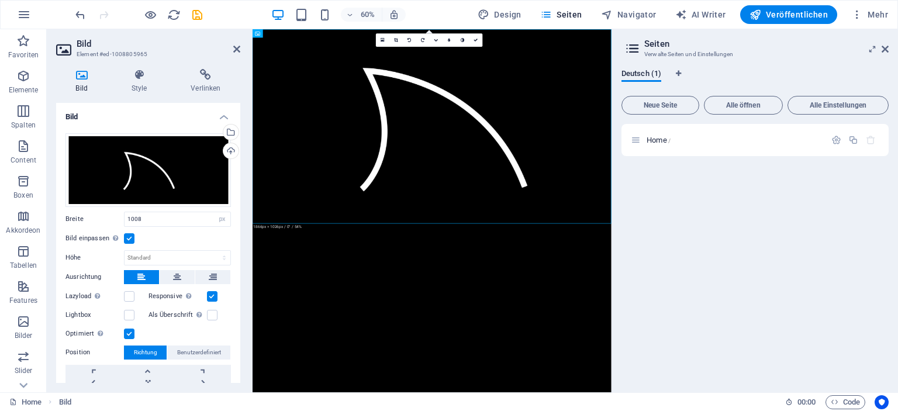
click at [642, 353] on html "Skip to main content Add Widget All Social Reviews E-Commerce Chats Forms Video…" at bounding box center [552, 191] width 598 height 324
drag, startPoint x: 645, startPoint y: 458, endPoint x: 621, endPoint y: 460, distance: 24.0
click at [644, 353] on html "Skip to main content Add Widget All Social Reviews E-Commerce Chats Forms Video…" at bounding box center [552, 191] width 598 height 324
click at [597, 250] on figure at bounding box center [552, 191] width 598 height 324
click at [563, 182] on figure at bounding box center [552, 191] width 598 height 324
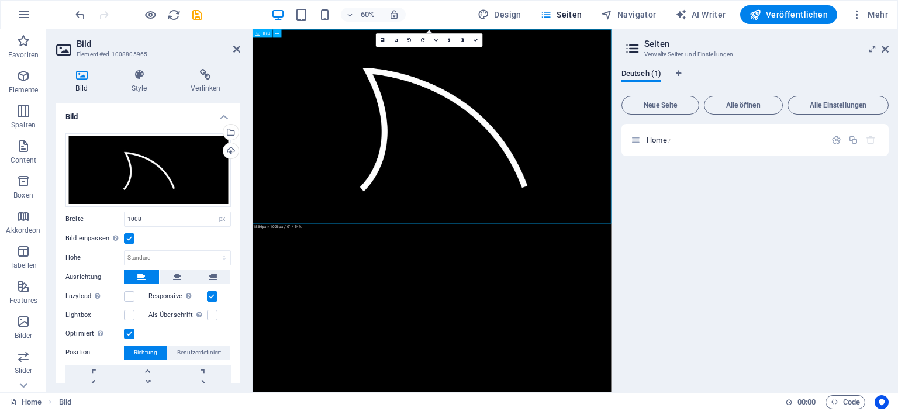
click at [563, 182] on figure at bounding box center [552, 191] width 598 height 324
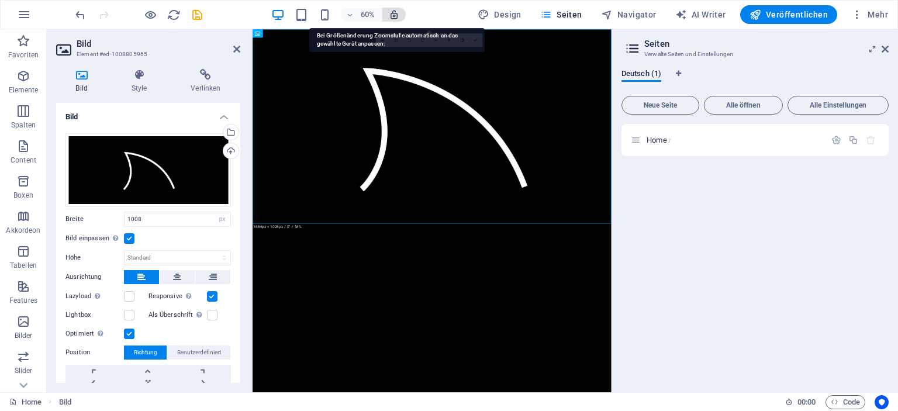
click at [399, 15] on icon "button" at bounding box center [394, 14] width 11 height 11
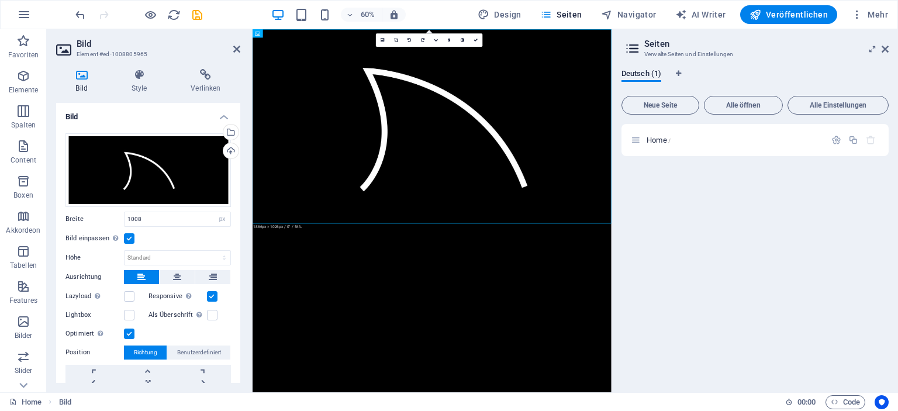
click at [555, 151] on figure at bounding box center [552, 191] width 598 height 324
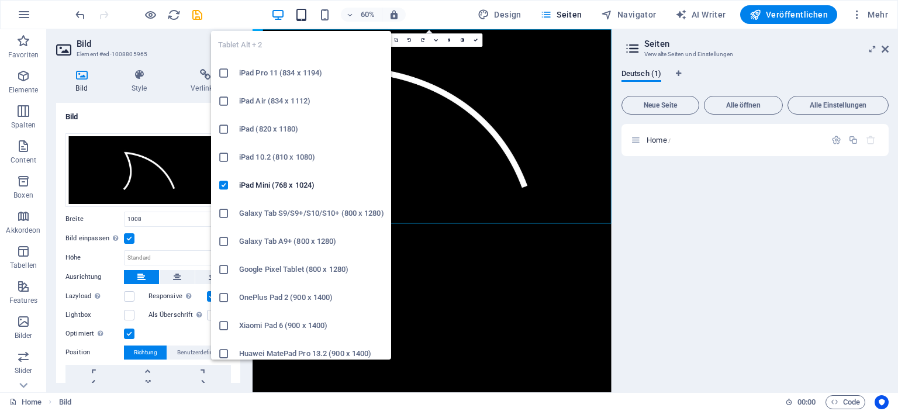
click at [306, 9] on icon "button" at bounding box center [301, 14] width 13 height 13
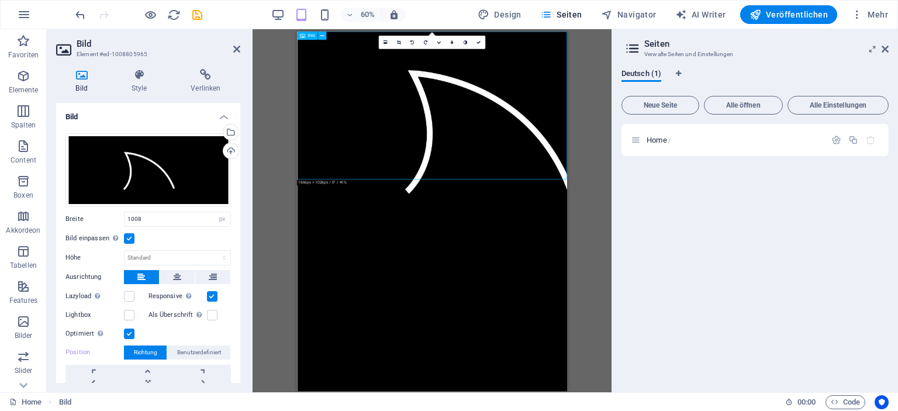
click at [517, 133] on figure at bounding box center [521, 193] width 449 height 324
click at [302, 32] on icon at bounding box center [302, 35] width 5 height 8
click at [329, 38] on div "Bild" at bounding box center [315, 35] width 34 height 9
click at [322, 34] on icon at bounding box center [322, 36] width 4 height 8
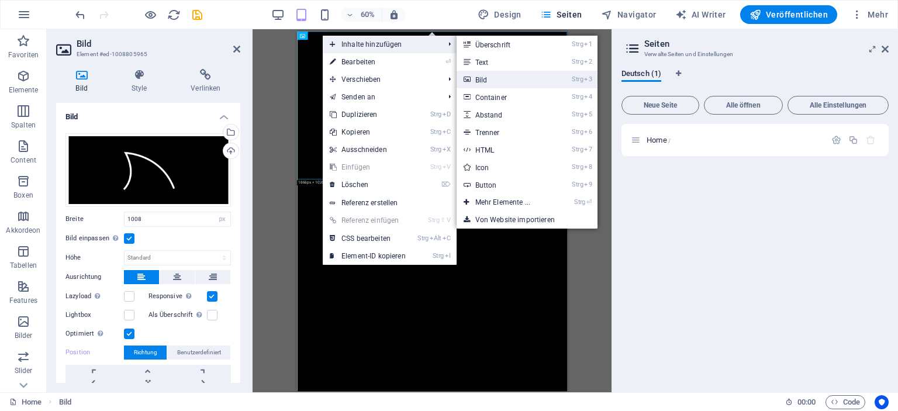
click at [490, 80] on link "Strg 3 Bild" at bounding box center [505, 80] width 97 height 18
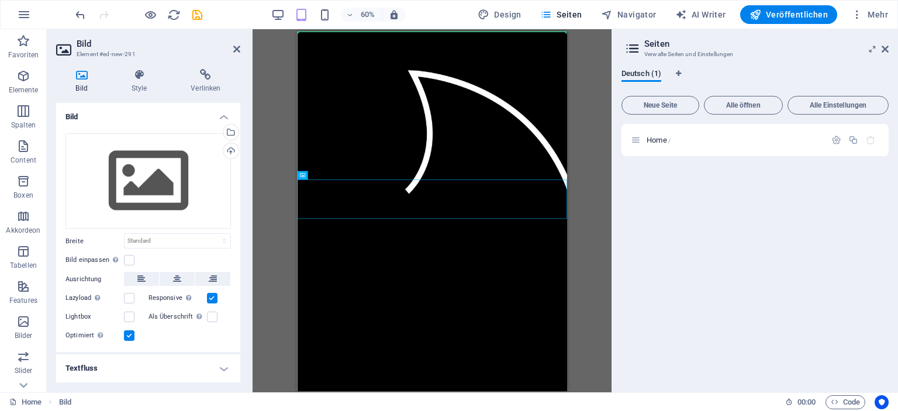
drag, startPoint x: 521, startPoint y: 308, endPoint x: 505, endPoint y: 125, distance: 183.7
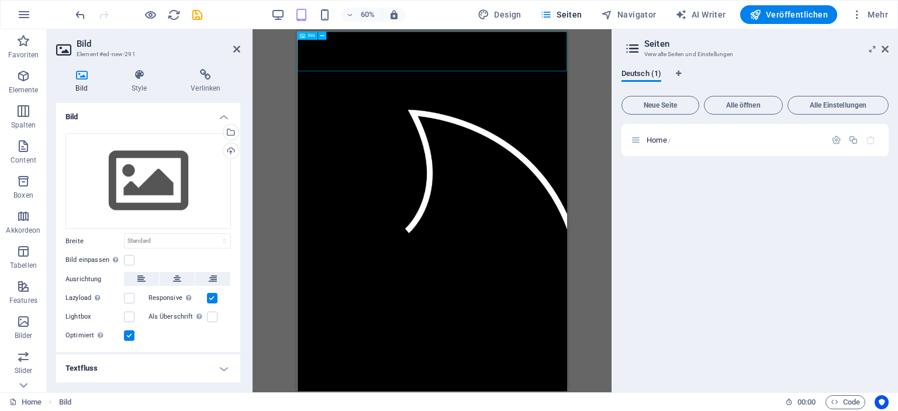
click at [440, 80] on figure at bounding box center [521, 64] width 449 height 66
click at [452, 94] on figure at bounding box center [521, 64] width 449 height 66
click at [506, 249] on figure at bounding box center [521, 259] width 449 height 324
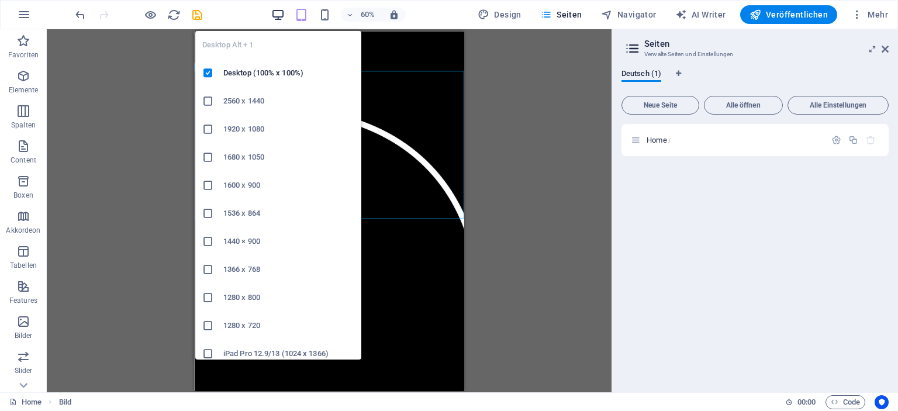
click at [274, 15] on icon "button" at bounding box center [277, 14] width 13 height 13
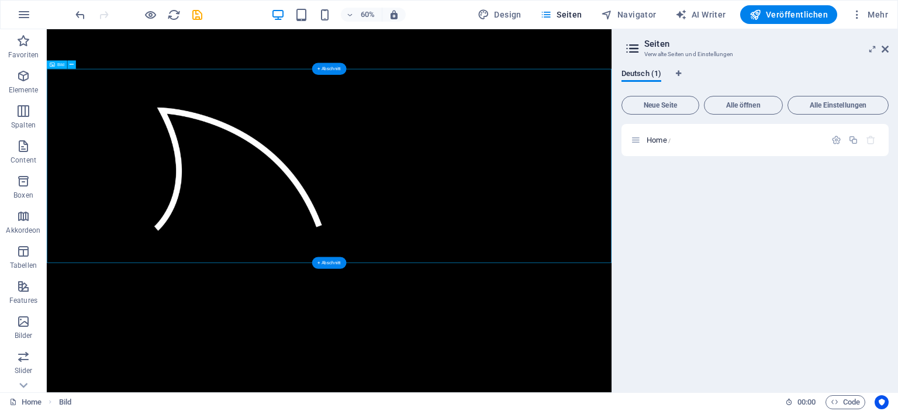
click at [475, 298] on figure at bounding box center [517, 257] width 941 height 324
click at [475, 297] on figure at bounding box center [517, 257] width 941 height 324
select select "px"
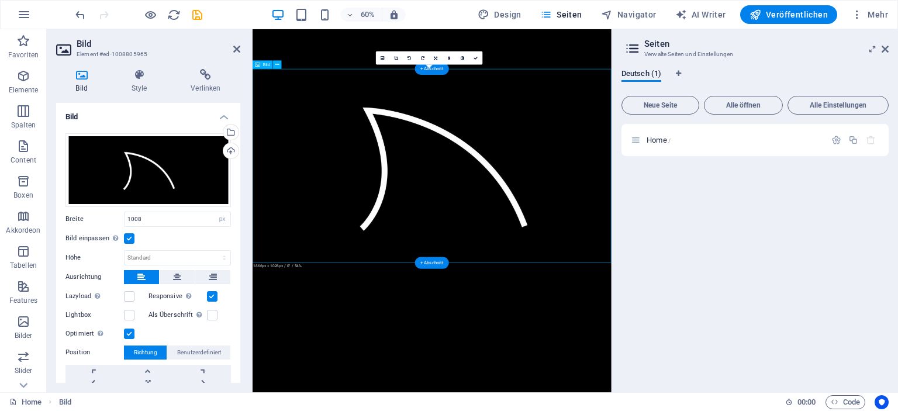
click at [457, 263] on figure at bounding box center [552, 257] width 598 height 324
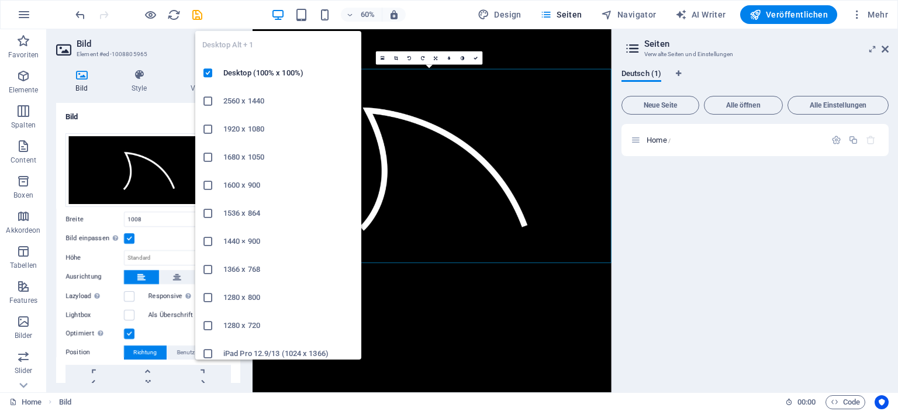
click at [284, 15] on icon "button" at bounding box center [277, 14] width 13 height 13
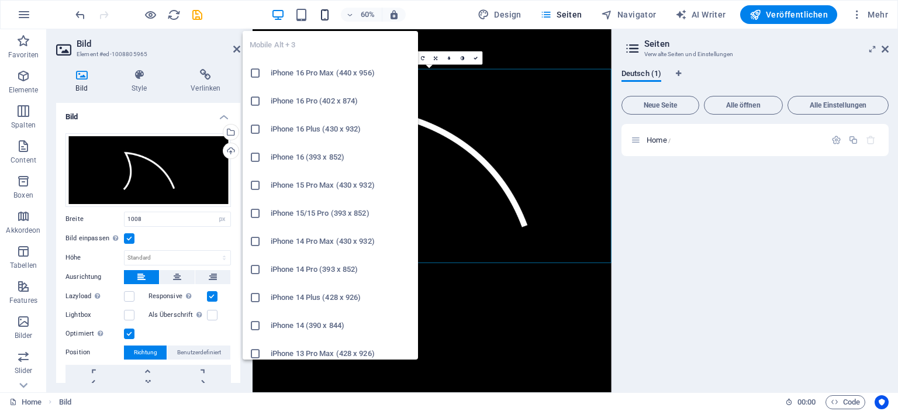
click at [326, 18] on icon "button" at bounding box center [324, 14] width 13 height 13
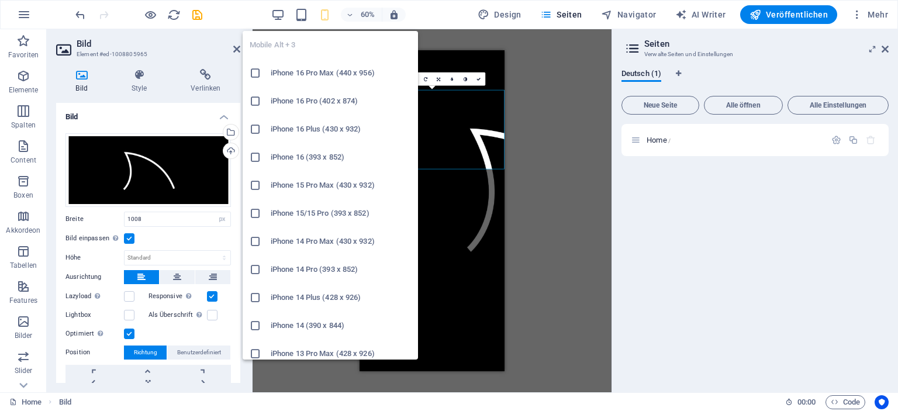
select select "DISABLED_OPTION_VALUE"
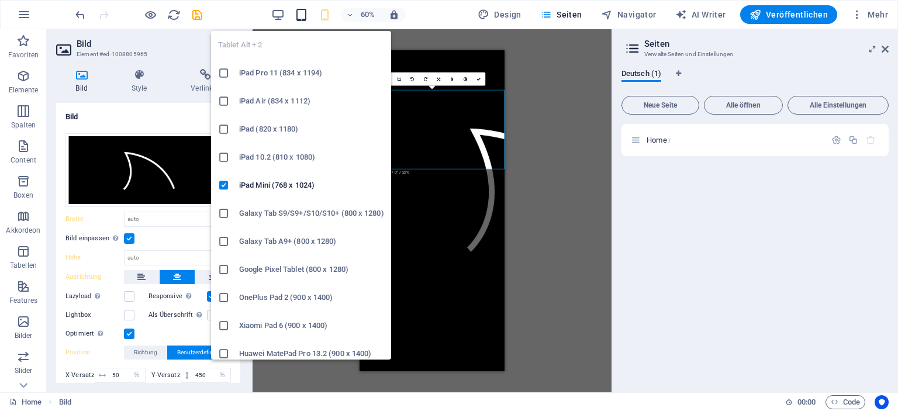
click at [302, 17] on icon "button" at bounding box center [301, 14] width 13 height 13
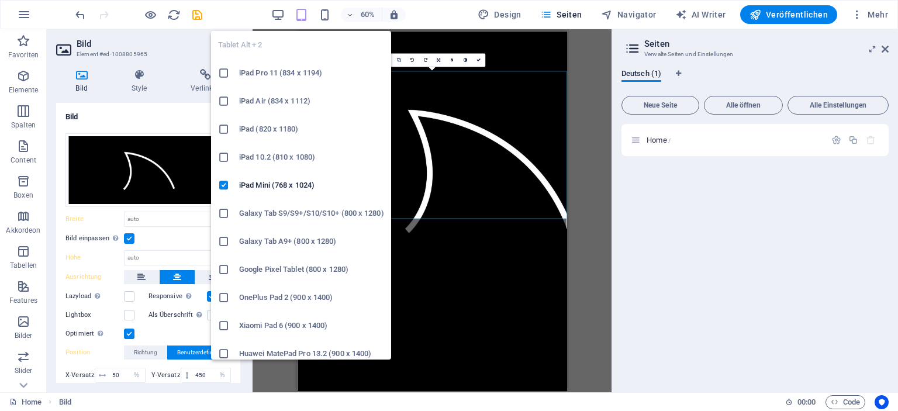
type input "1008"
select select "px"
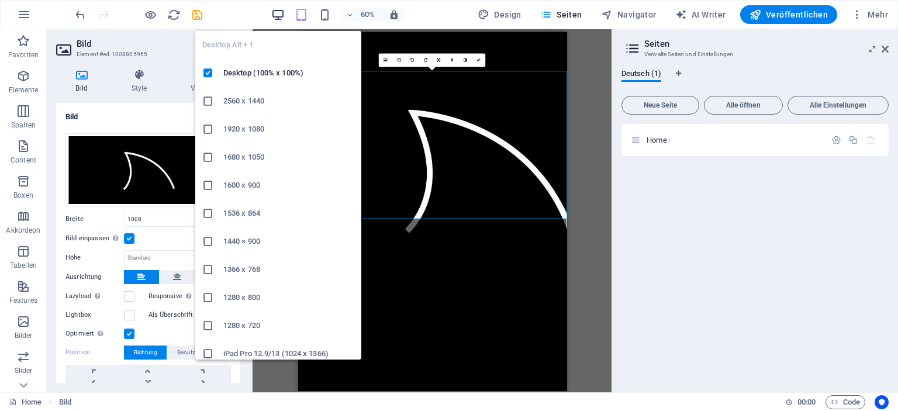
click at [278, 14] on icon "button" at bounding box center [277, 14] width 13 height 13
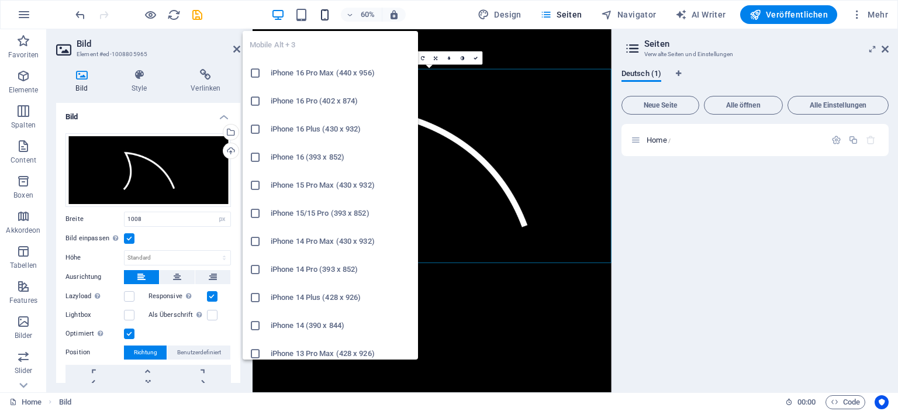
click at [326, 13] on icon "button" at bounding box center [324, 14] width 13 height 13
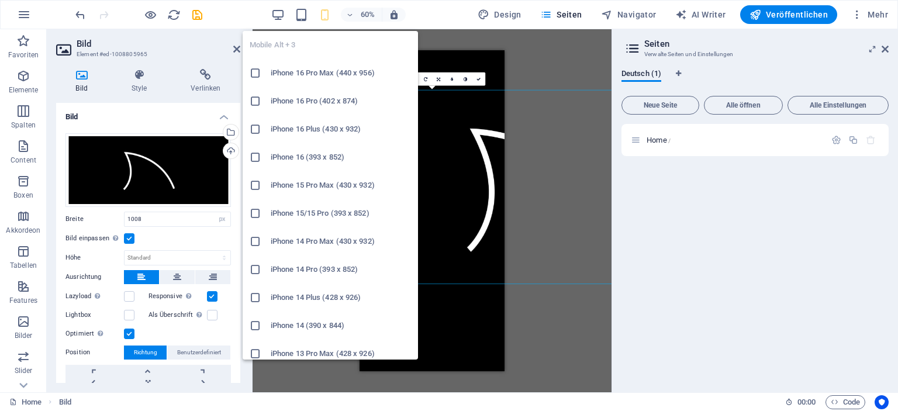
select select "DISABLED_OPTION_VALUE"
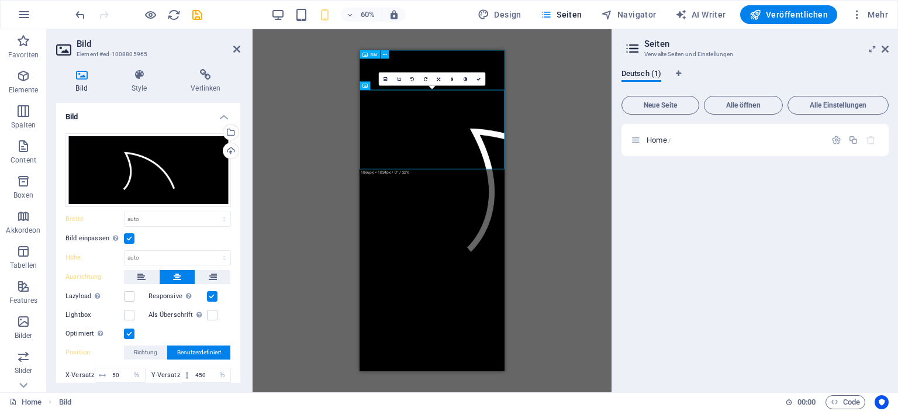
click at [466, 71] on figure at bounding box center [480, 83] width 241 height 66
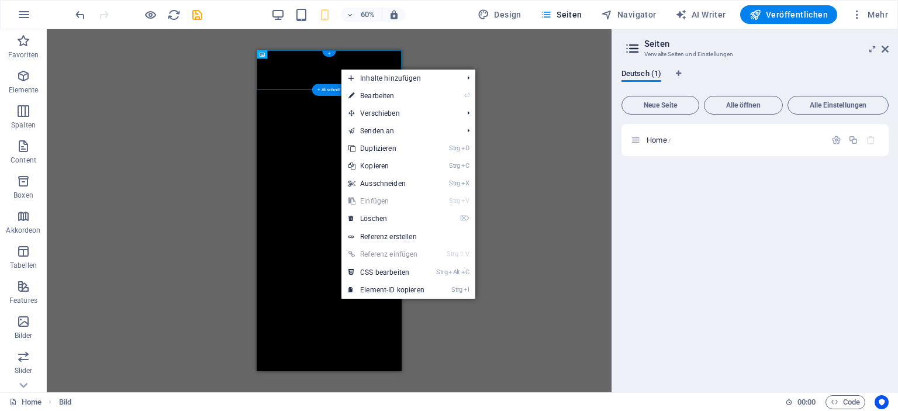
click at [329, 51] on div "+" at bounding box center [328, 54] width 13 height 6
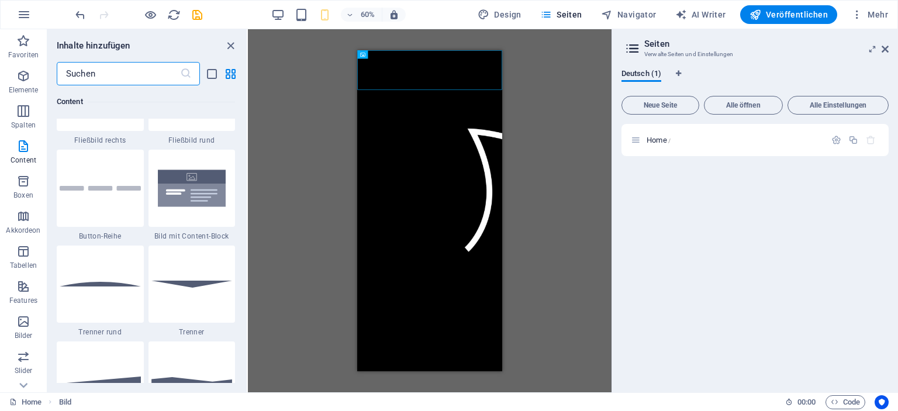
scroll to position [2689, 0]
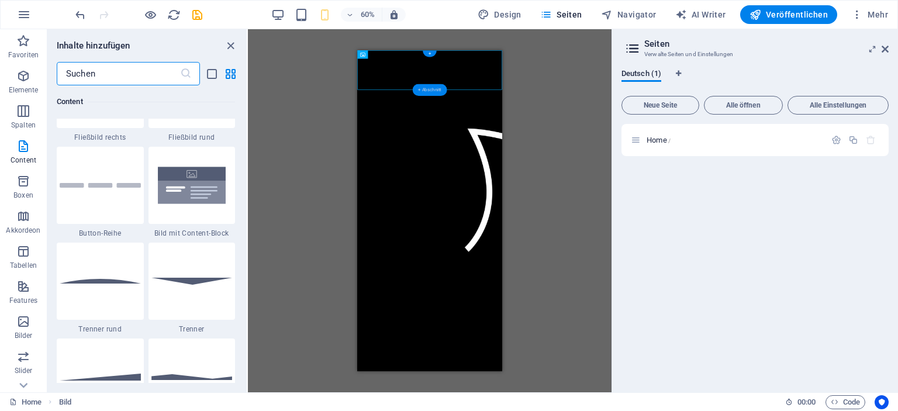
click at [427, 91] on div "+ Abschnitt" at bounding box center [430, 90] width 34 height 12
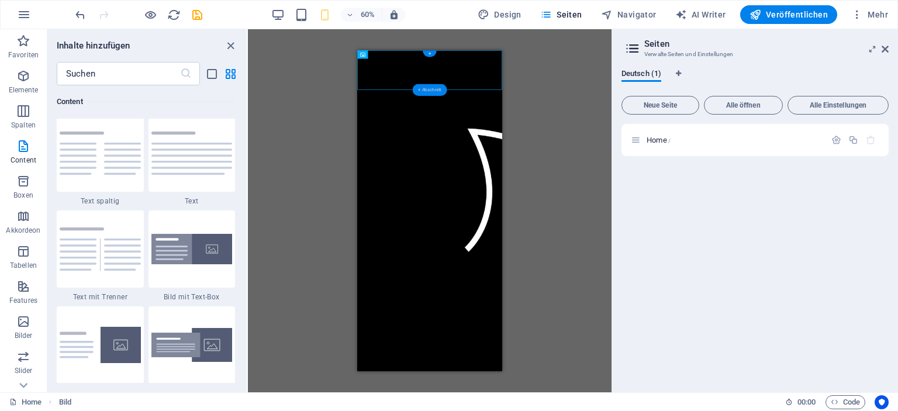
scroll to position [2046, 0]
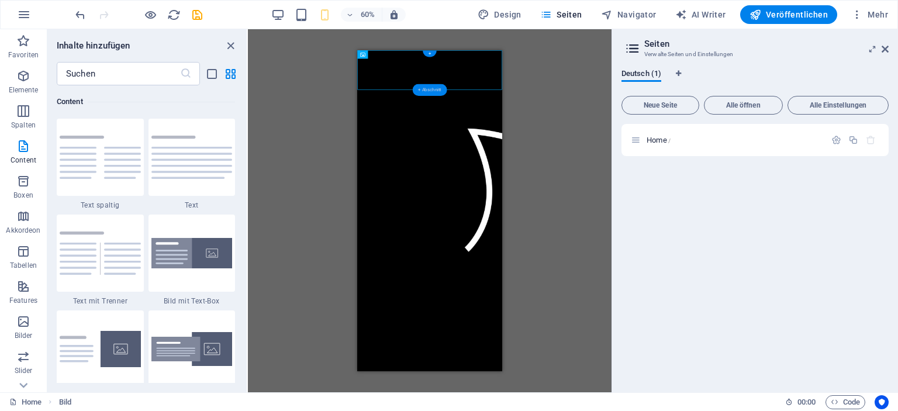
click at [427, 91] on div "+ Abschnitt" at bounding box center [430, 90] width 34 height 12
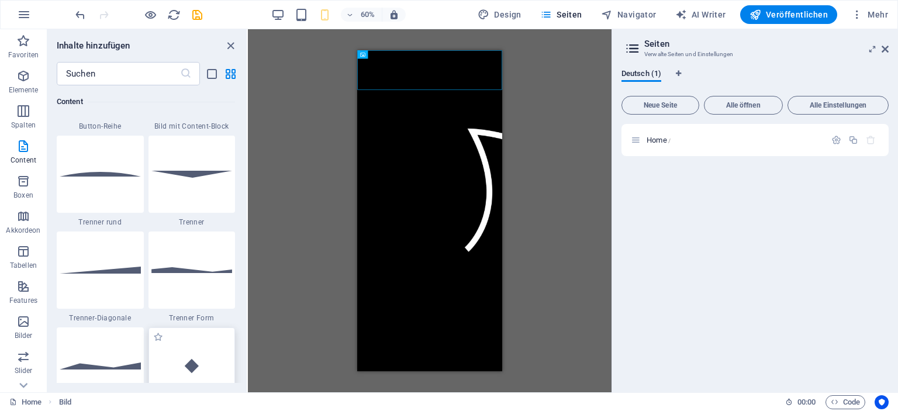
scroll to position [2864, 0]
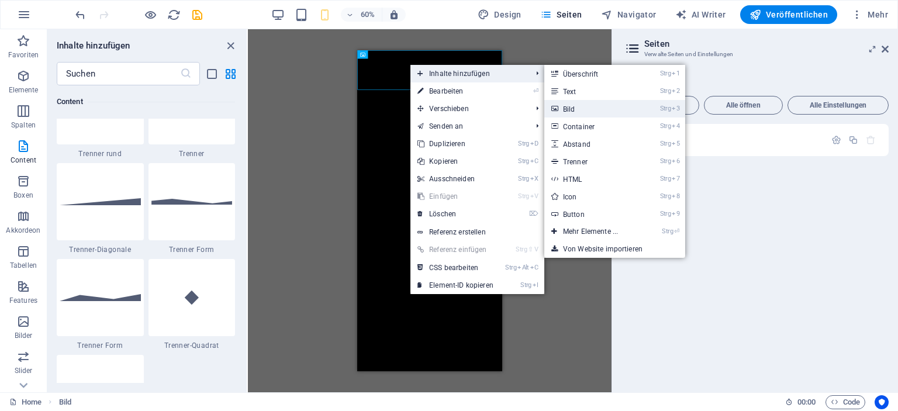
click at [571, 111] on link "Strg 3 Bild" at bounding box center [592, 109] width 97 height 18
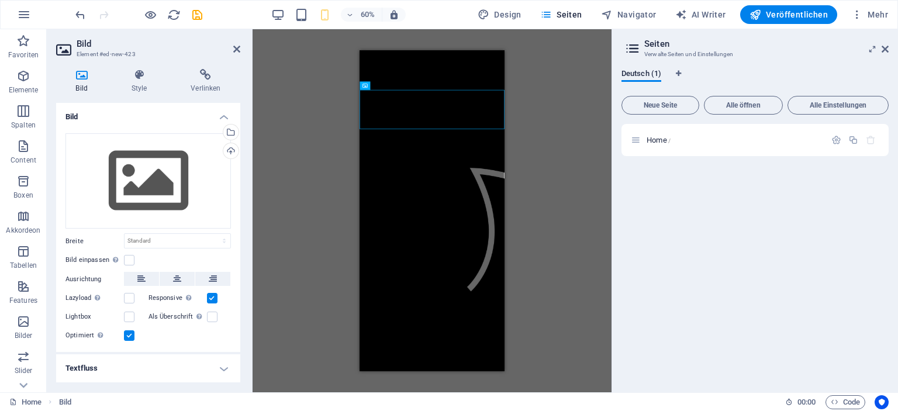
click at [543, 357] on html "Skip to main content Add Widget All Social Reviews E-Commerce Chats Forms Video…" at bounding box center [480, 277] width 241 height 455
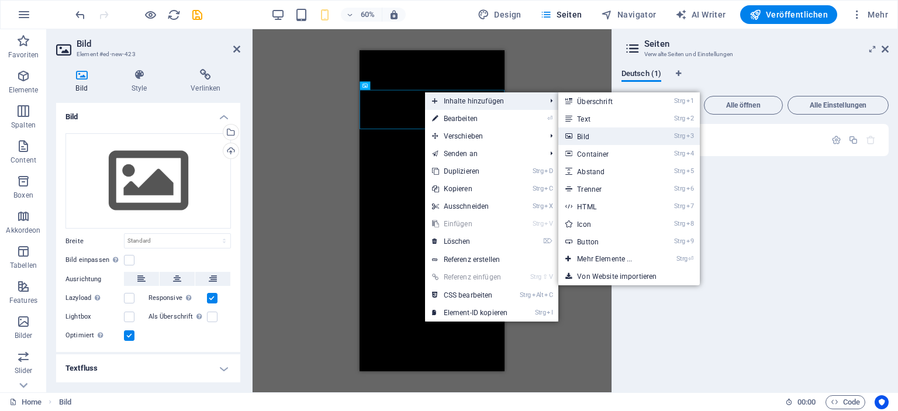
click at [593, 137] on link "Strg 3 Bild" at bounding box center [606, 136] width 97 height 18
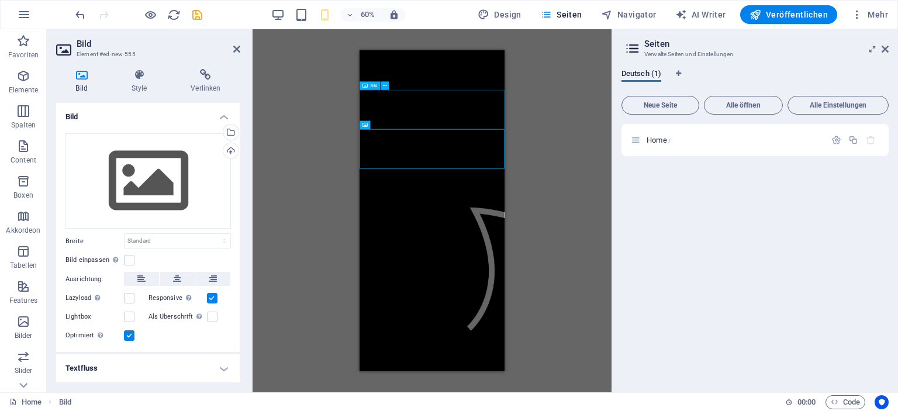
click at [471, 132] on figure at bounding box center [480, 149] width 241 height 66
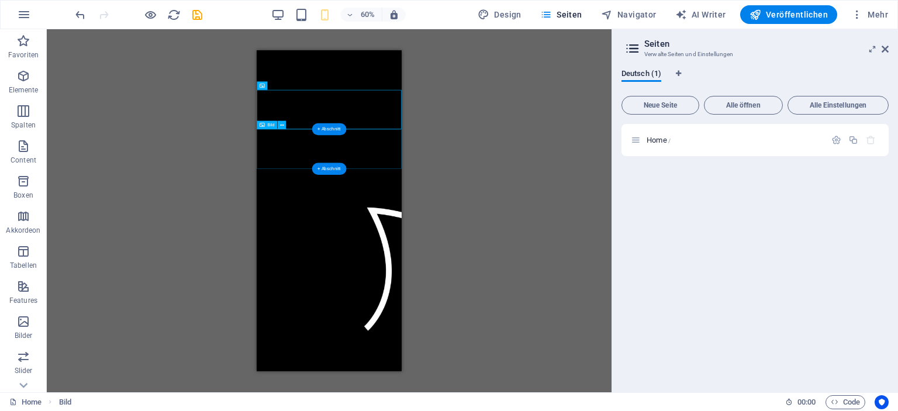
click at [315, 205] on figure at bounding box center [377, 215] width 241 height 66
click at [200, 129] on div "Bild Elfsight Widget Bild Bild Bild" at bounding box center [329, 210] width 565 height 363
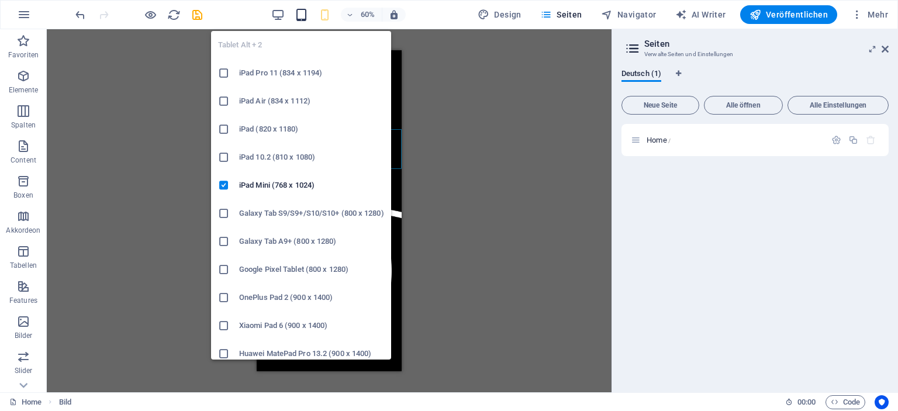
click at [307, 12] on icon "button" at bounding box center [301, 14] width 13 height 13
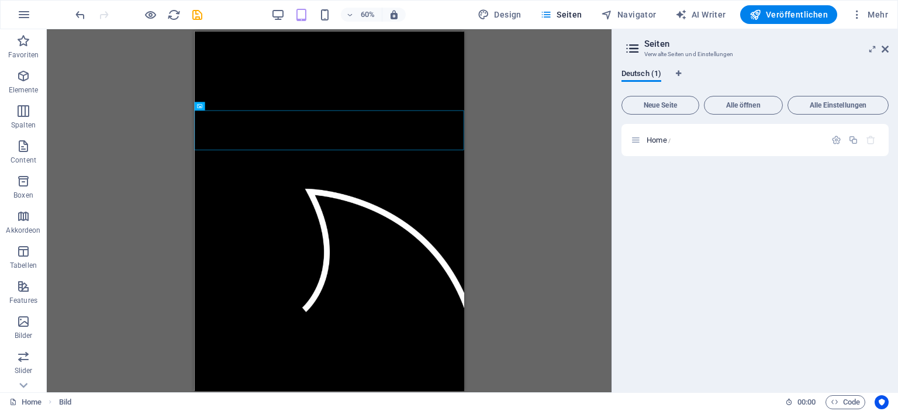
click at [524, 202] on div "Bild Elfsight Widget Bild Bild Bild" at bounding box center [329, 210] width 565 height 363
click at [506, 198] on div "Bild Elfsight Widget Bild Bild Bild" at bounding box center [329, 210] width 565 height 363
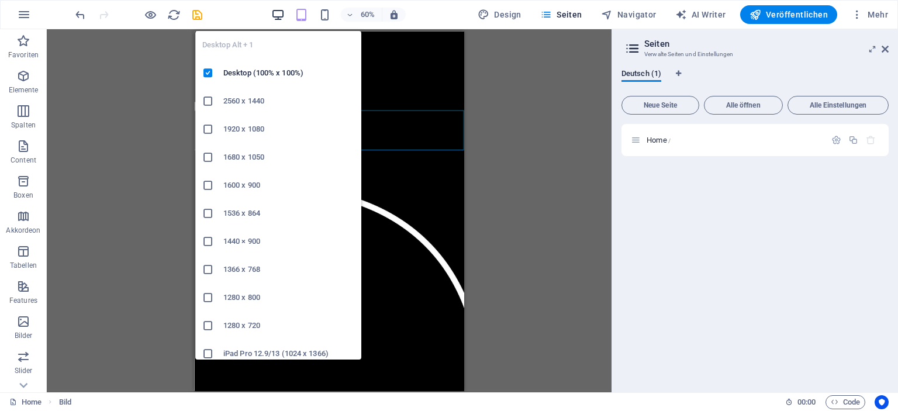
click at [278, 17] on icon "button" at bounding box center [277, 14] width 13 height 13
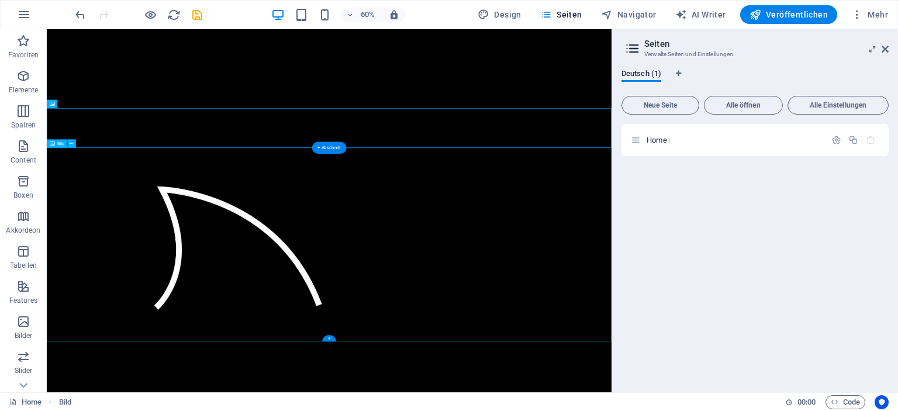
click at [383, 350] on figure at bounding box center [517, 389] width 941 height 324
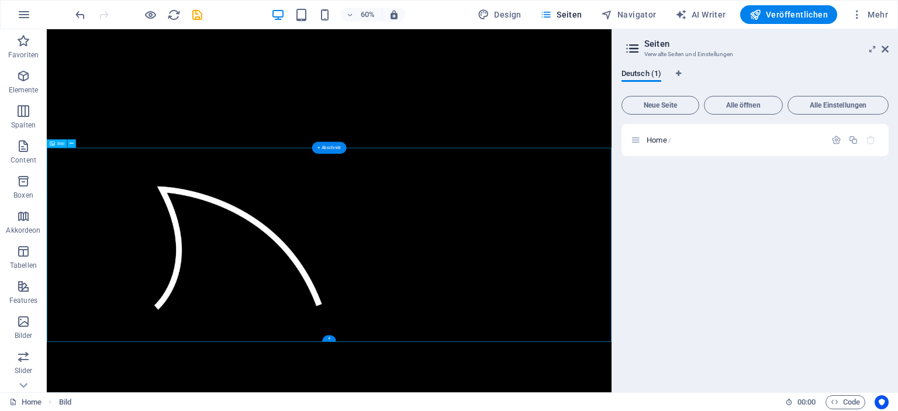
click at [383, 345] on figure at bounding box center [517, 389] width 941 height 324
click at [472, 394] on figure at bounding box center [517, 389] width 941 height 324
select select "%"
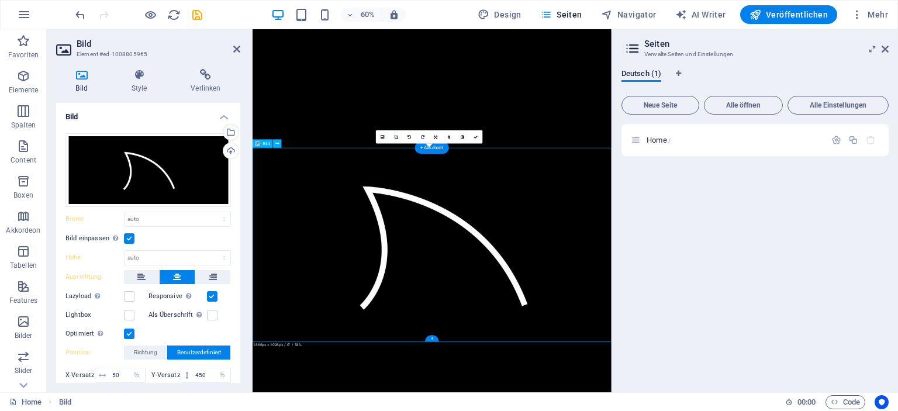
type input "1008"
select select "px"
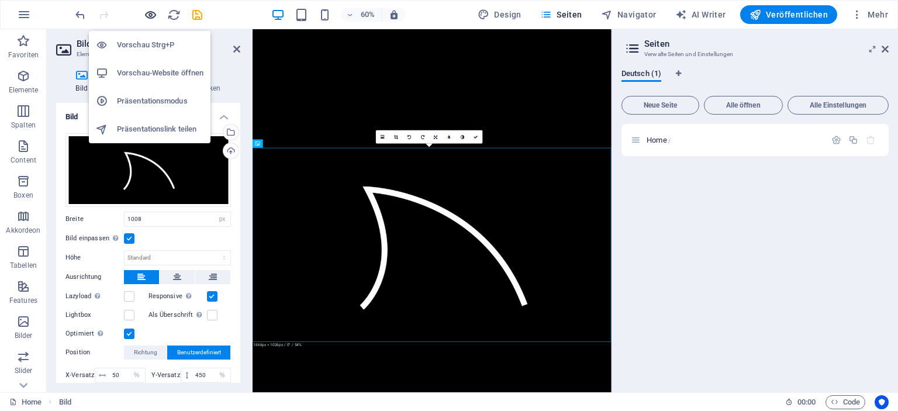
click at [150, 17] on icon "button" at bounding box center [150, 14] width 13 height 13
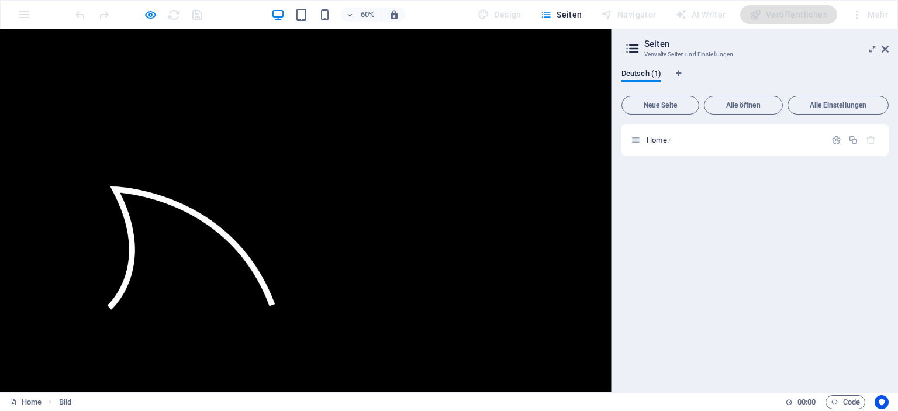
click at [862, 317] on figure at bounding box center [509, 389] width 1019 height 324
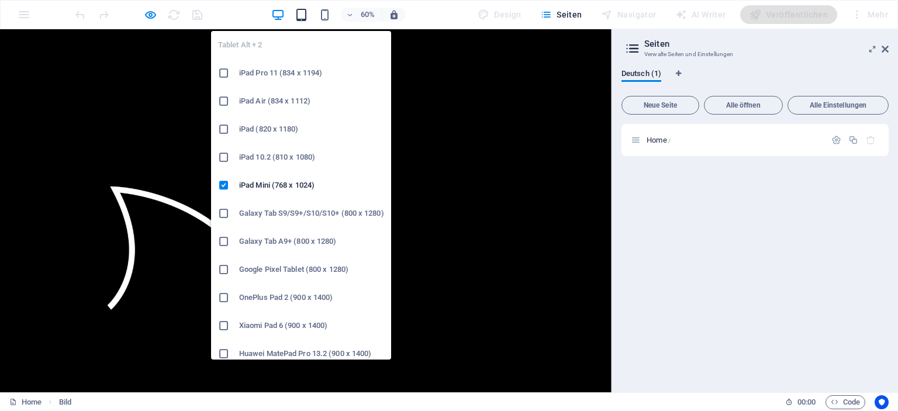
click at [300, 15] on icon "button" at bounding box center [301, 14] width 13 height 13
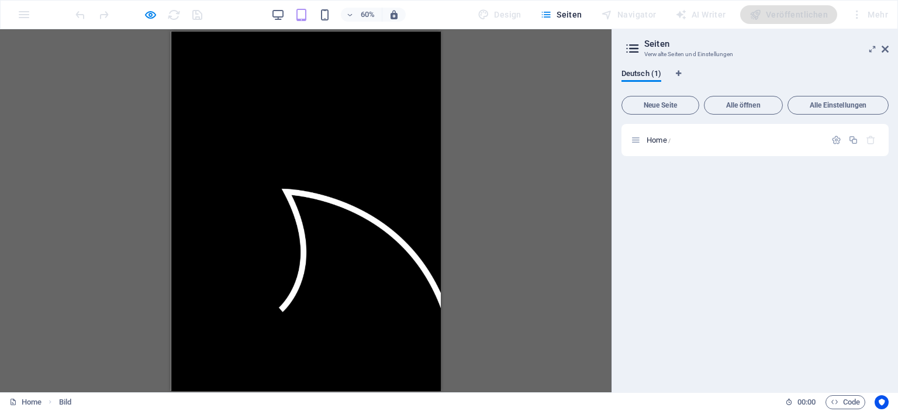
click at [126, 139] on div "Ziehe hier rein, um den vorhandenen Inhalt zu ersetzen. Drücke "Strg", wenn du …" at bounding box center [305, 210] width 611 height 363
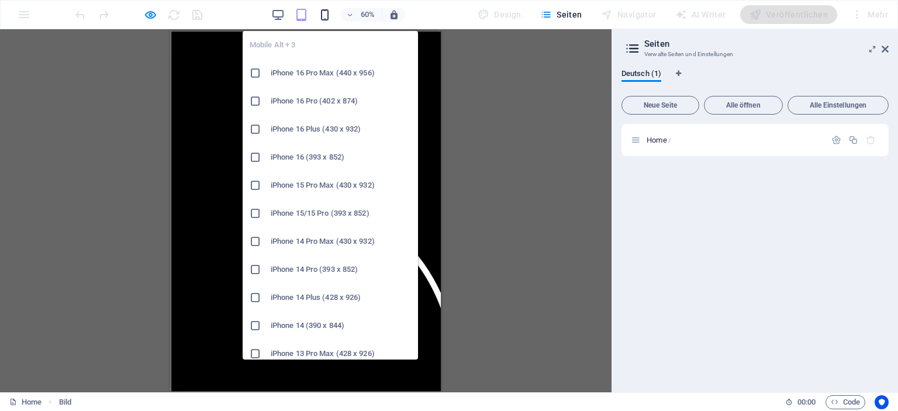
click at [323, 15] on icon "button" at bounding box center [324, 14] width 13 height 13
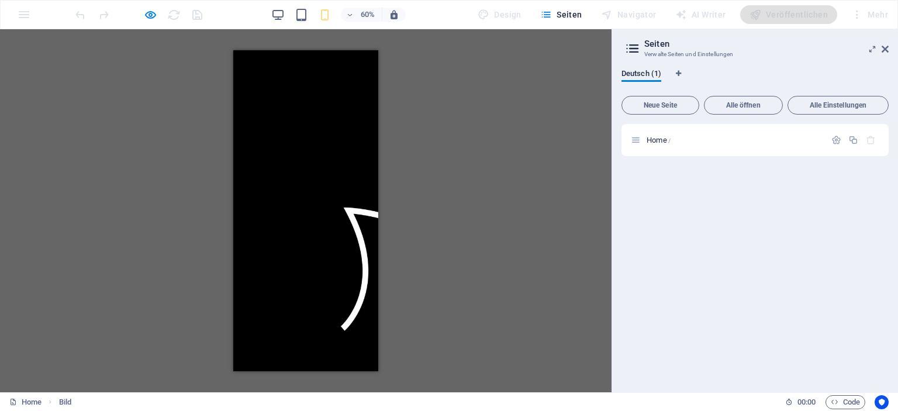
click at [146, 122] on div "Ziehe hier rein, um den vorhandenen Inhalt zu ersetzen. Drücke "Strg", wenn du …" at bounding box center [305, 210] width 611 height 363
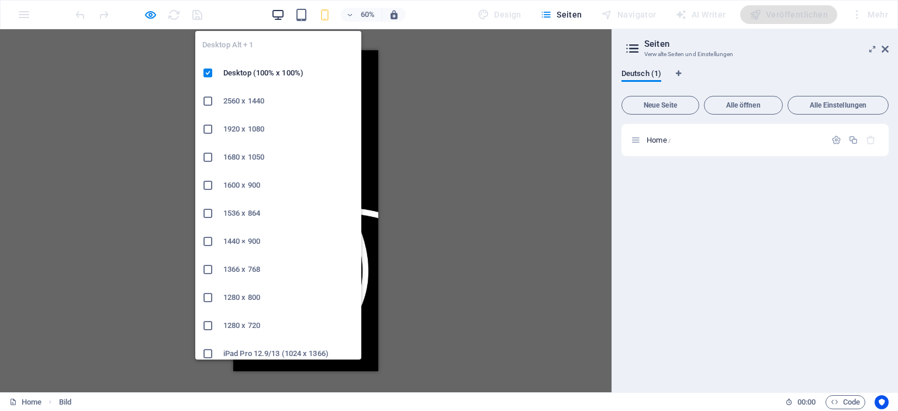
click at [277, 15] on icon "button" at bounding box center [277, 14] width 13 height 13
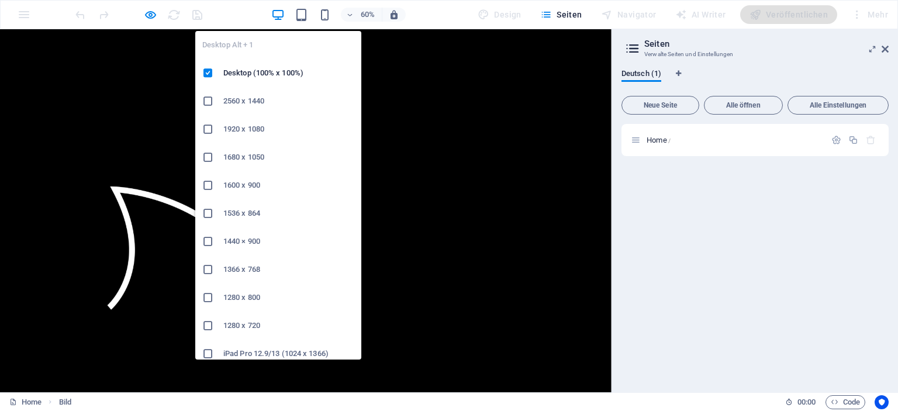
click at [208, 326] on icon at bounding box center [208, 326] width 12 height 12
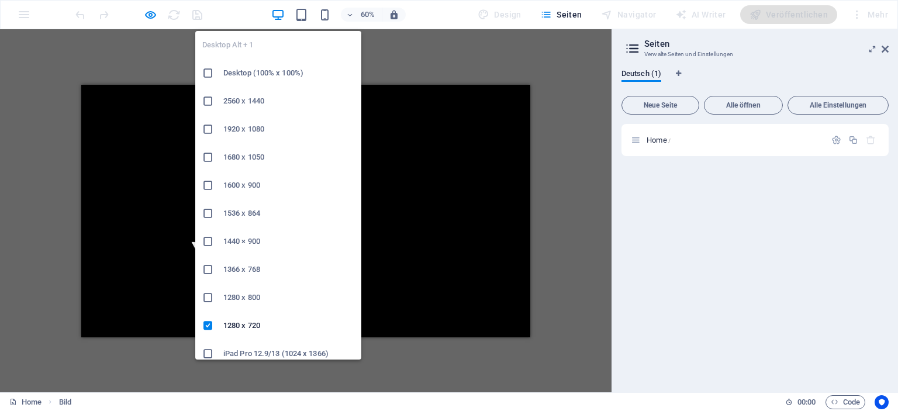
click at [281, 13] on icon "button" at bounding box center [277, 14] width 13 height 13
click at [227, 72] on h6 "Desktop (100% x 100%)" at bounding box center [288, 73] width 131 height 14
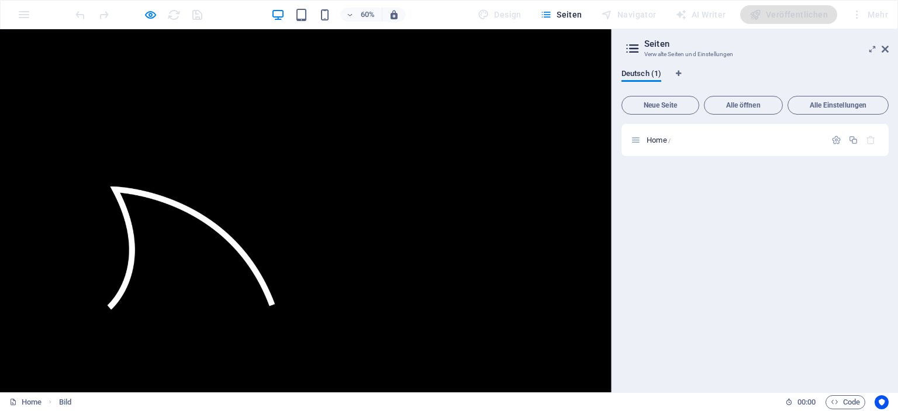
click at [441, 285] on img at bounding box center [294, 389] width 589 height 324
click at [436, 267] on img at bounding box center [294, 389] width 589 height 324
click at [436, 266] on img at bounding box center [294, 389] width 589 height 324
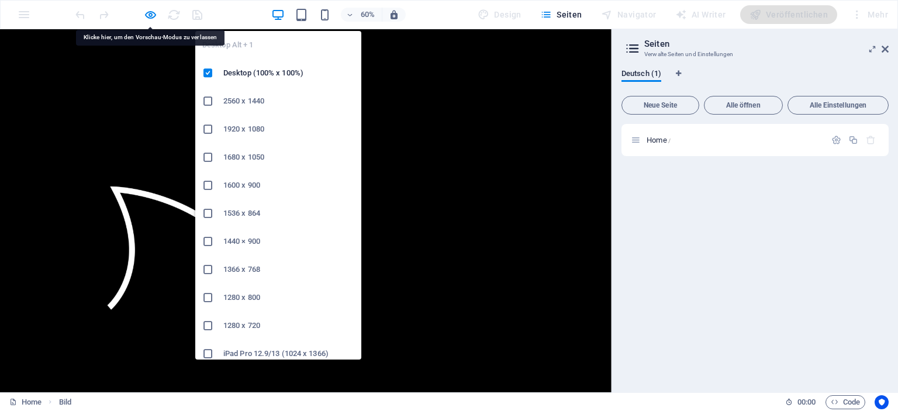
click at [285, 16] on span "button" at bounding box center [278, 14] width 14 height 13
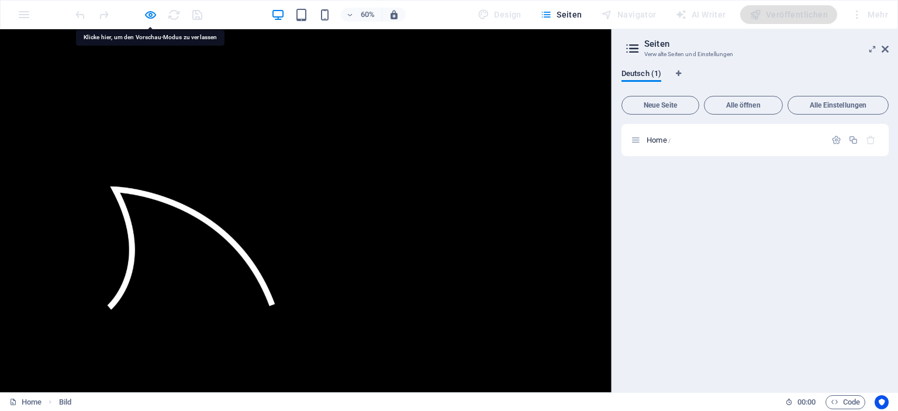
click at [679, 279] on figure at bounding box center [509, 389] width 1019 height 324
click at [426, 189] on figure at bounding box center [509, 194] width 1019 height 66
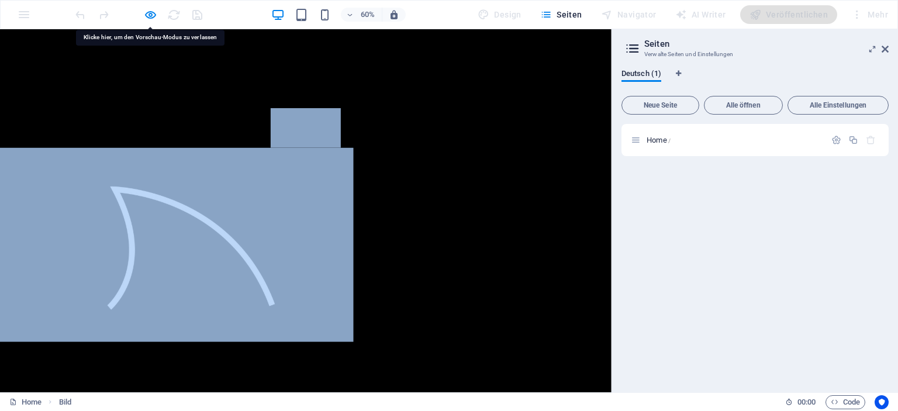
click at [426, 189] on figure at bounding box center [509, 194] width 1019 height 66
click at [293, 194] on figure at bounding box center [509, 194] width 1019 height 66
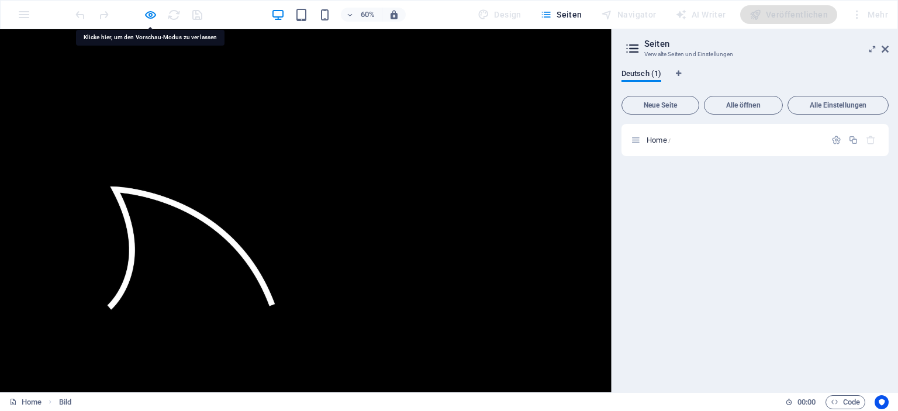
click at [513, 357] on img at bounding box center [294, 389] width 589 height 324
click at [306, 18] on icon "button" at bounding box center [301, 14] width 13 height 13
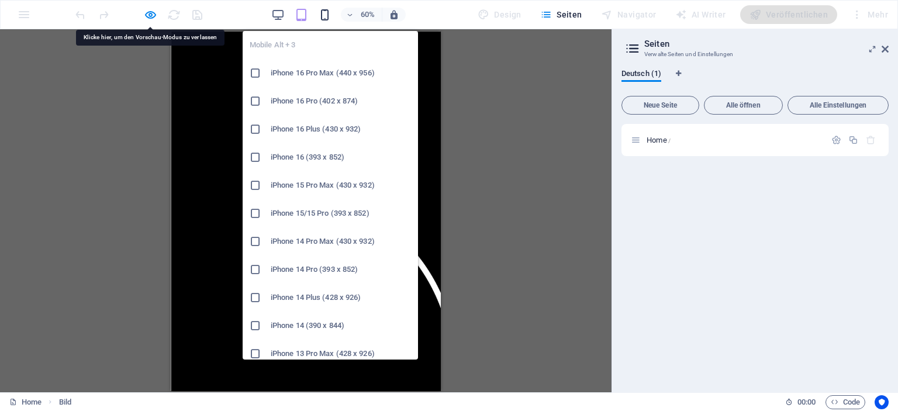
click at [324, 13] on icon "button" at bounding box center [324, 14] width 13 height 13
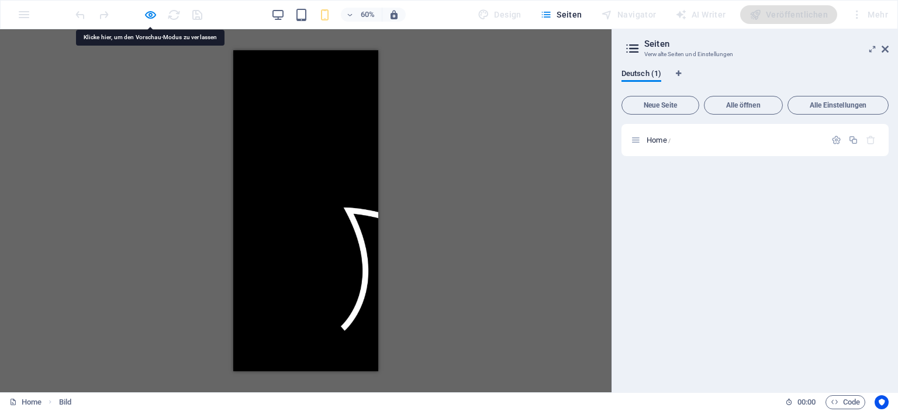
click at [575, 254] on div "Ziehe hier rein, um den vorhandenen Inhalt zu ersetzen. Drücke "Strg", wenn du …" at bounding box center [305, 210] width 611 height 363
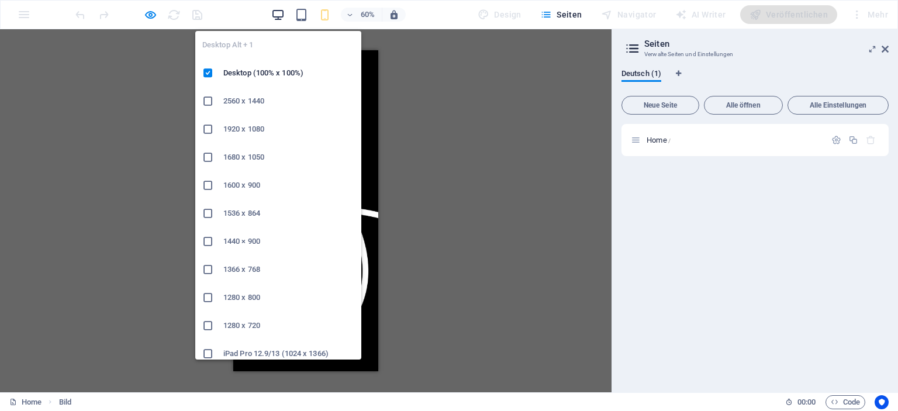
click at [278, 11] on icon "button" at bounding box center [277, 14] width 13 height 13
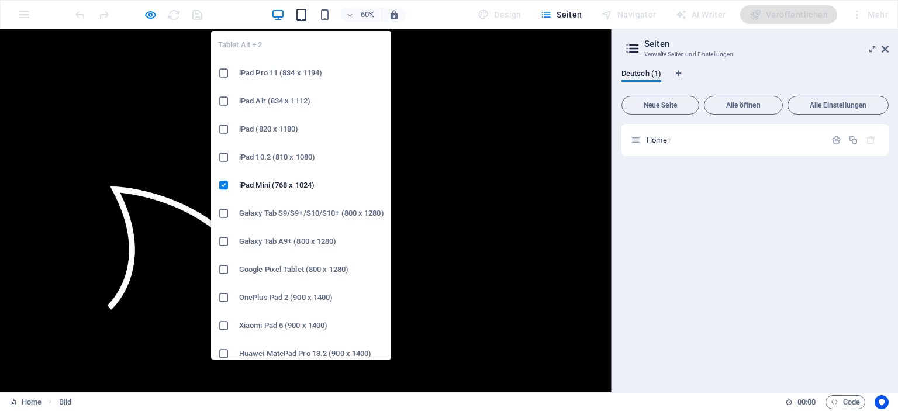
click at [307, 19] on icon "button" at bounding box center [301, 14] width 13 height 13
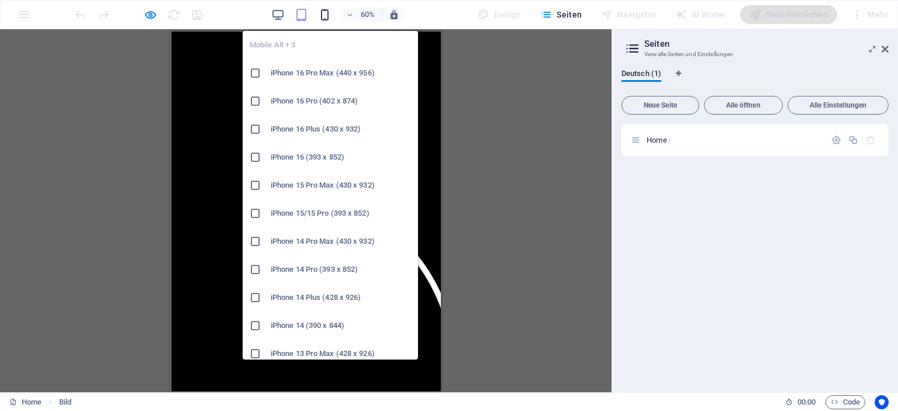
click at [331, 13] on icon "button" at bounding box center [324, 14] width 13 height 13
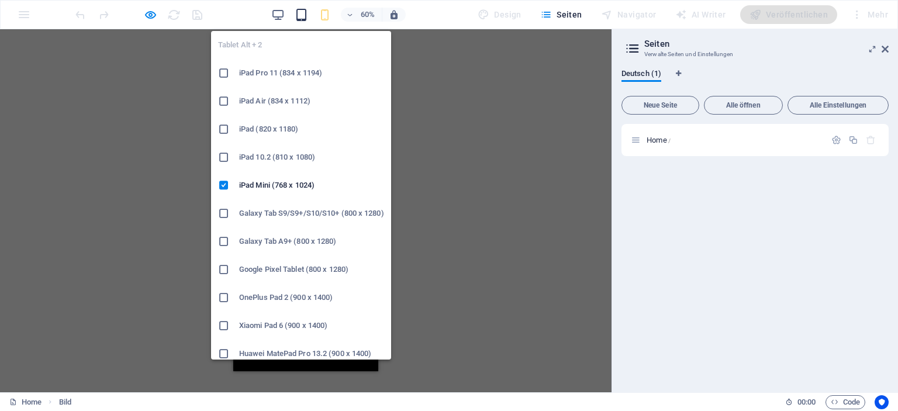
click at [300, 12] on icon "button" at bounding box center [301, 14] width 13 height 13
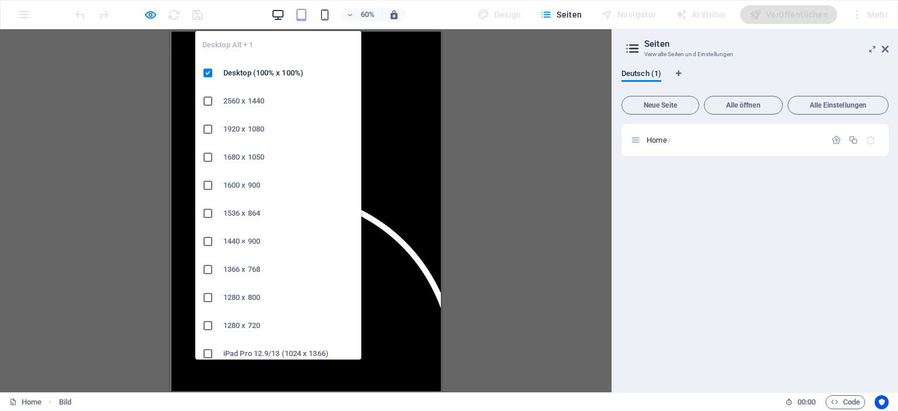
click at [281, 16] on icon "button" at bounding box center [277, 14] width 13 height 13
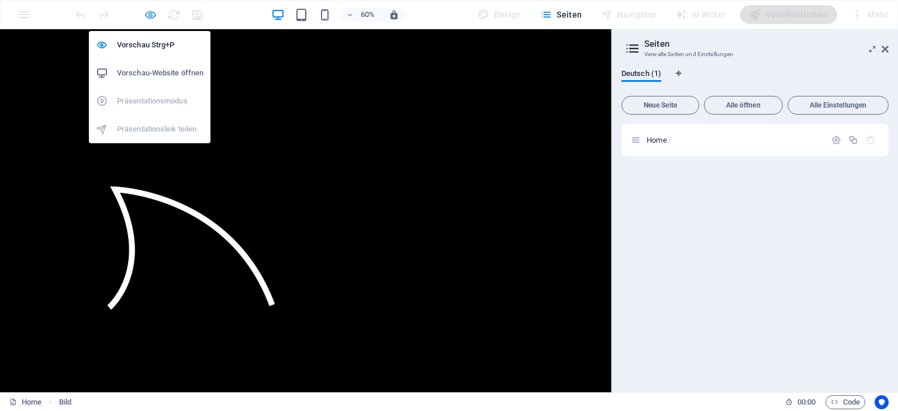
click at [154, 15] on icon "button" at bounding box center [150, 14] width 13 height 13
select select "px"
select select "%"
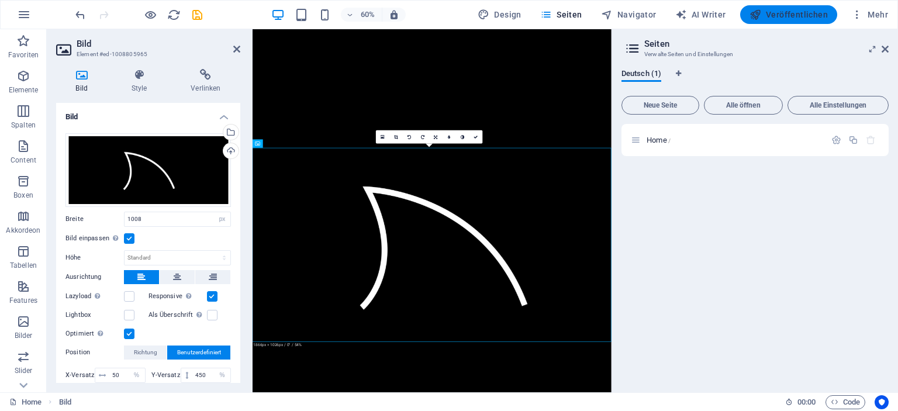
click at [789, 18] on span "Veröffentlichen" at bounding box center [788, 15] width 78 height 12
select select "px"
select select "%"
